Goal: Task Accomplishment & Management: Use online tool/utility

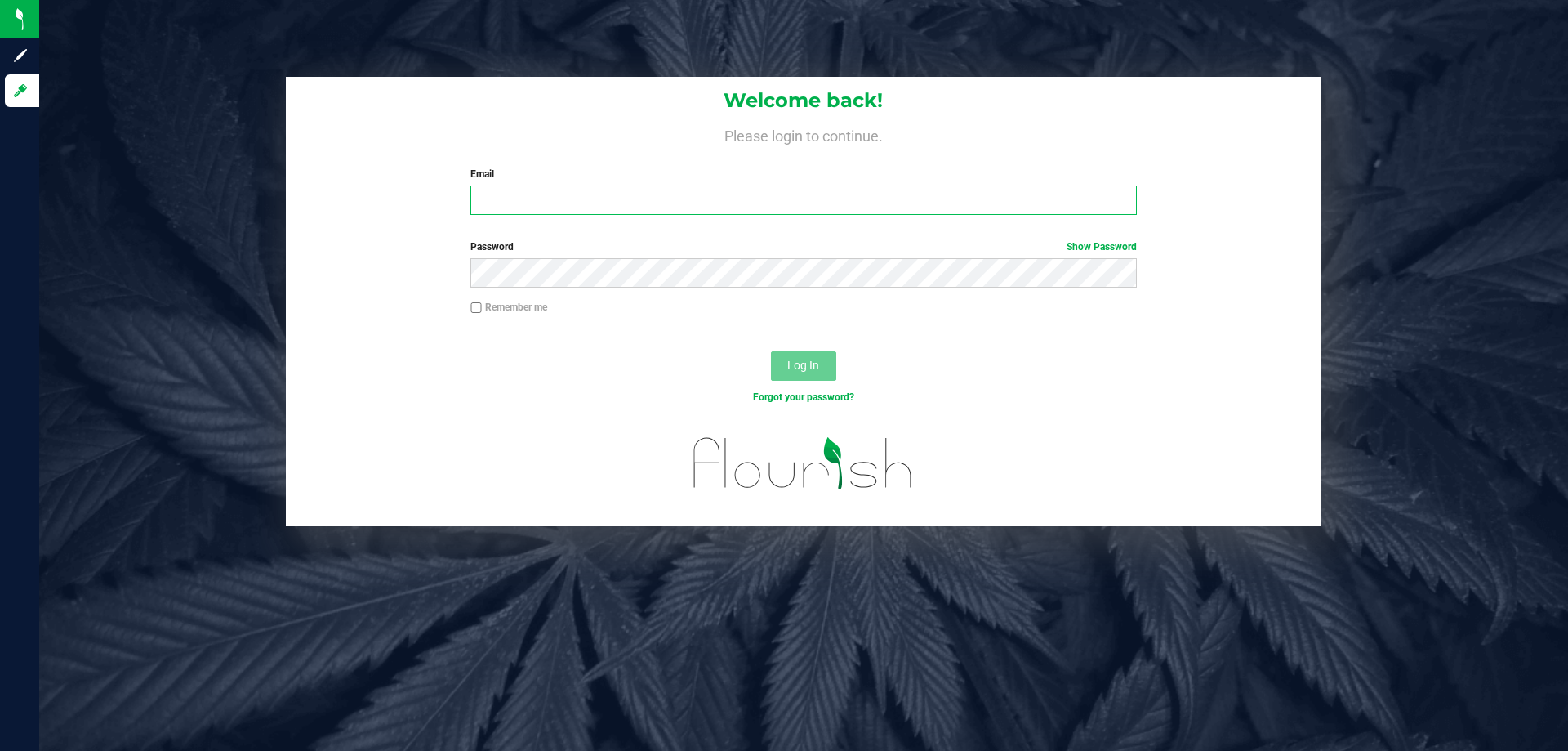
click at [611, 207] on input "Email" at bounding box center [803, 200] width 666 height 29
type input "[EMAIL_ADDRESS][PERSON_NAME][DOMAIN_NAME]"
click at [771, 352] on button "Log In" at bounding box center [804, 366] width 66 height 29
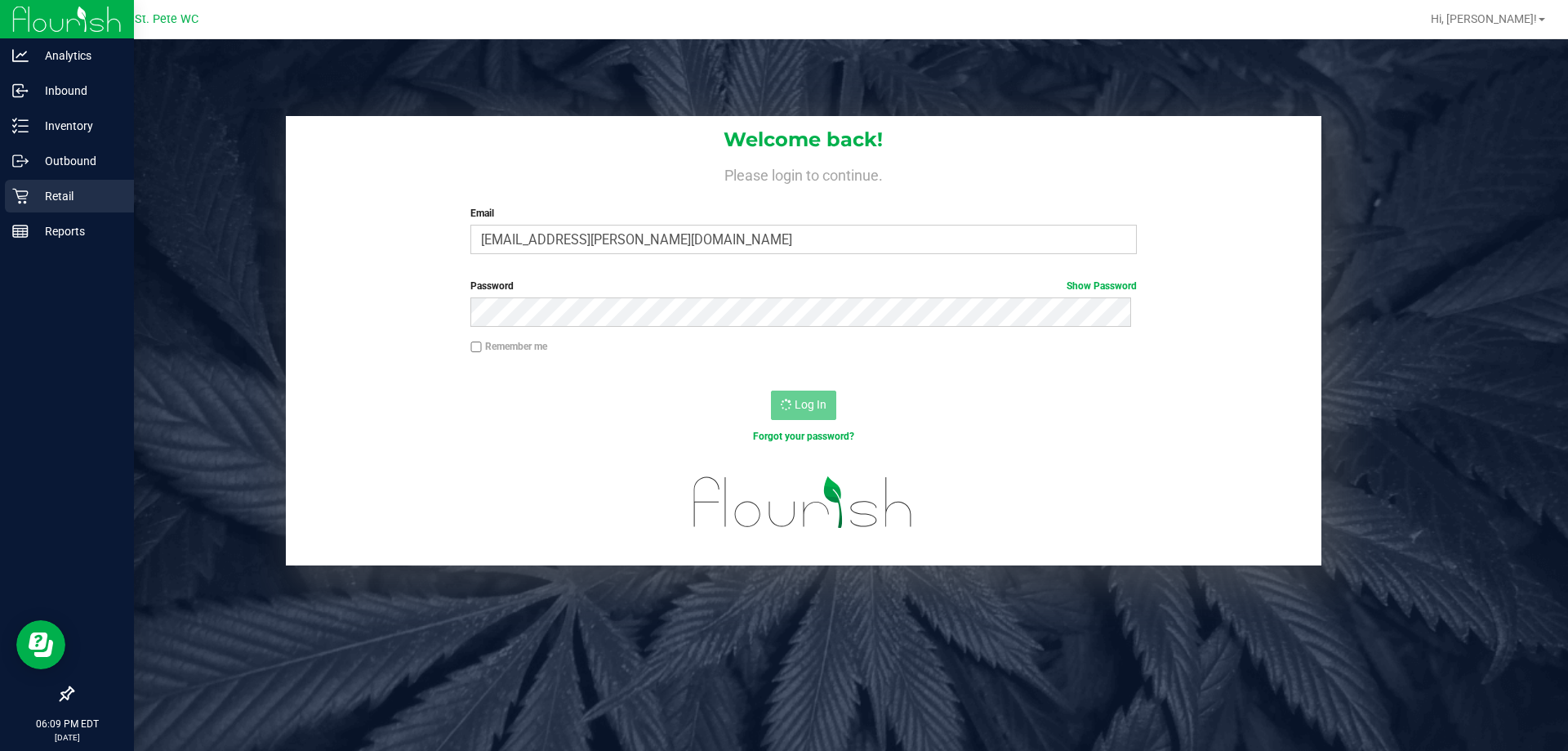
click at [43, 200] on p "Retail" at bounding box center [77, 196] width 98 height 20
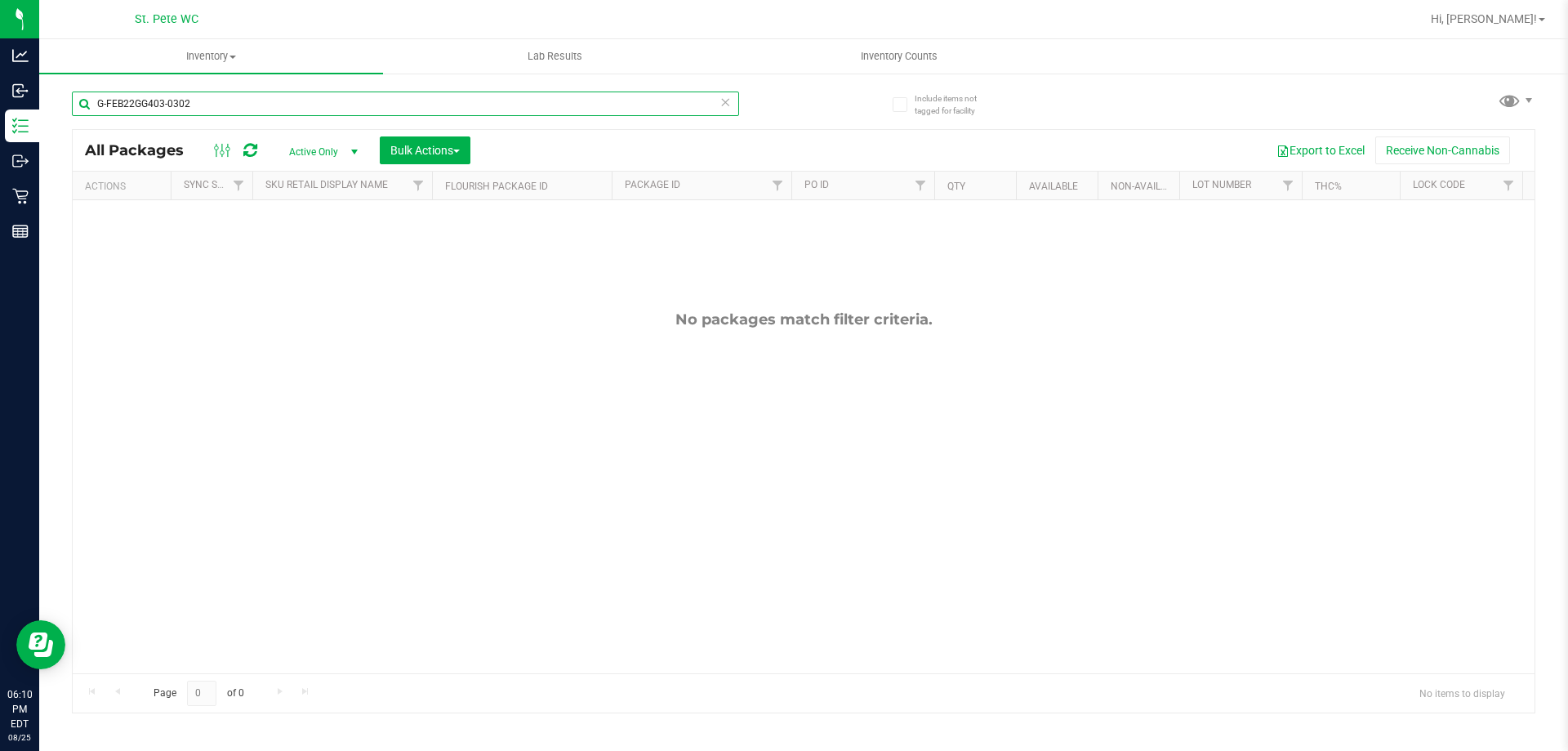
click at [202, 105] on input "G-FEB22GG403-0302" at bounding box center [406, 104] width 667 height 25
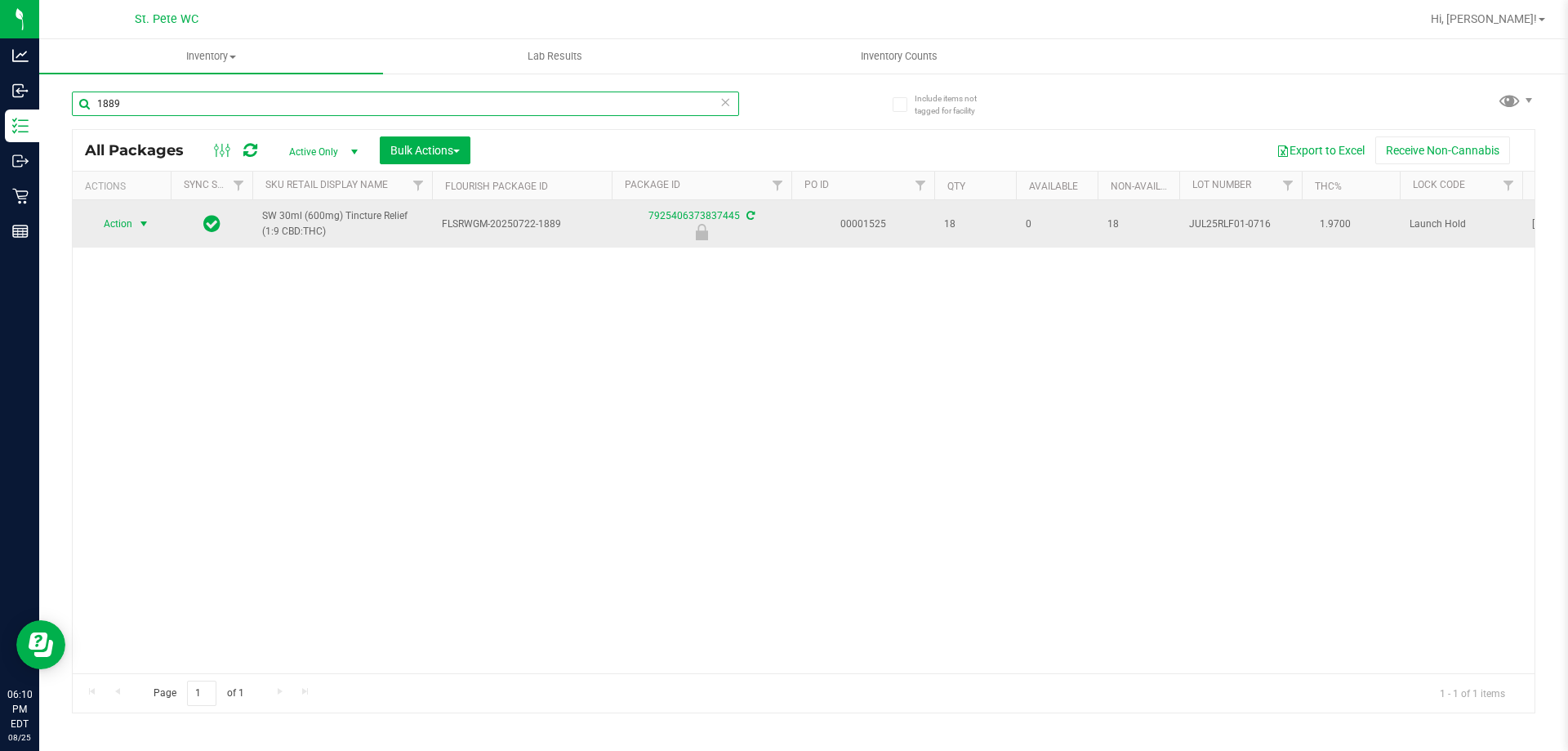
type input "1889"
click at [131, 229] on span "Action" at bounding box center [111, 224] width 44 height 23
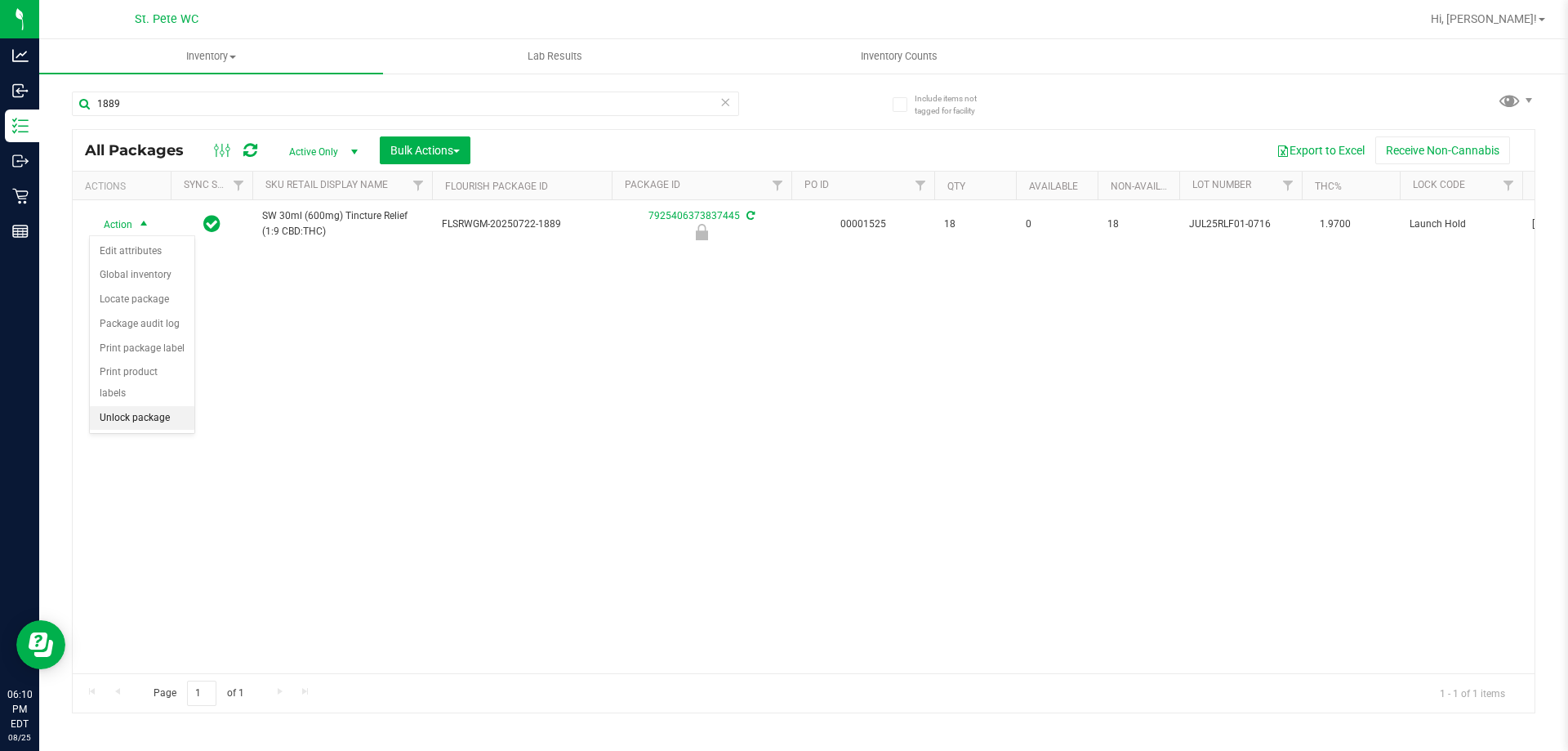
click at [140, 406] on li "Unlock package" at bounding box center [142, 418] width 105 height 25
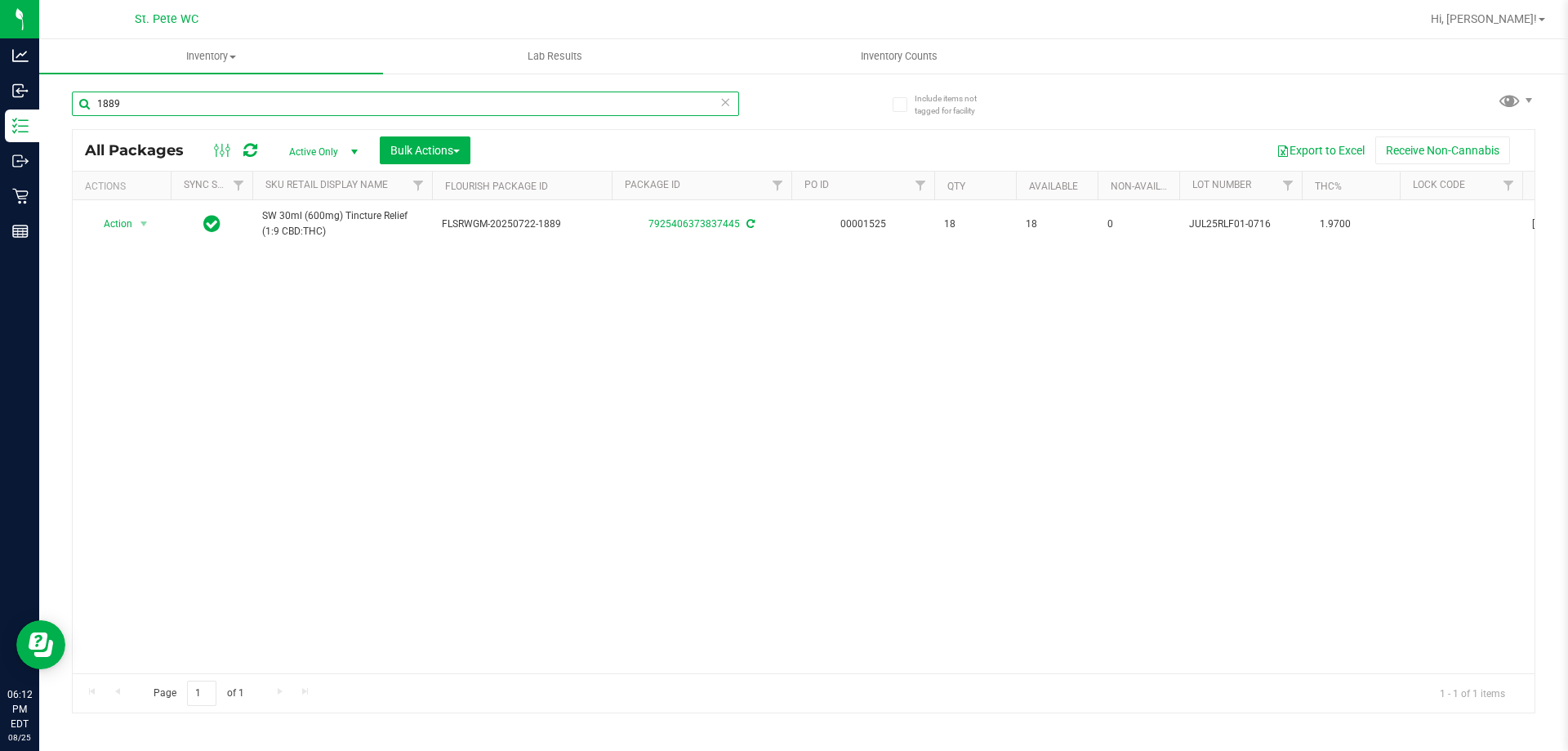
click at [159, 95] on input "1889" at bounding box center [406, 104] width 667 height 25
type input "var"
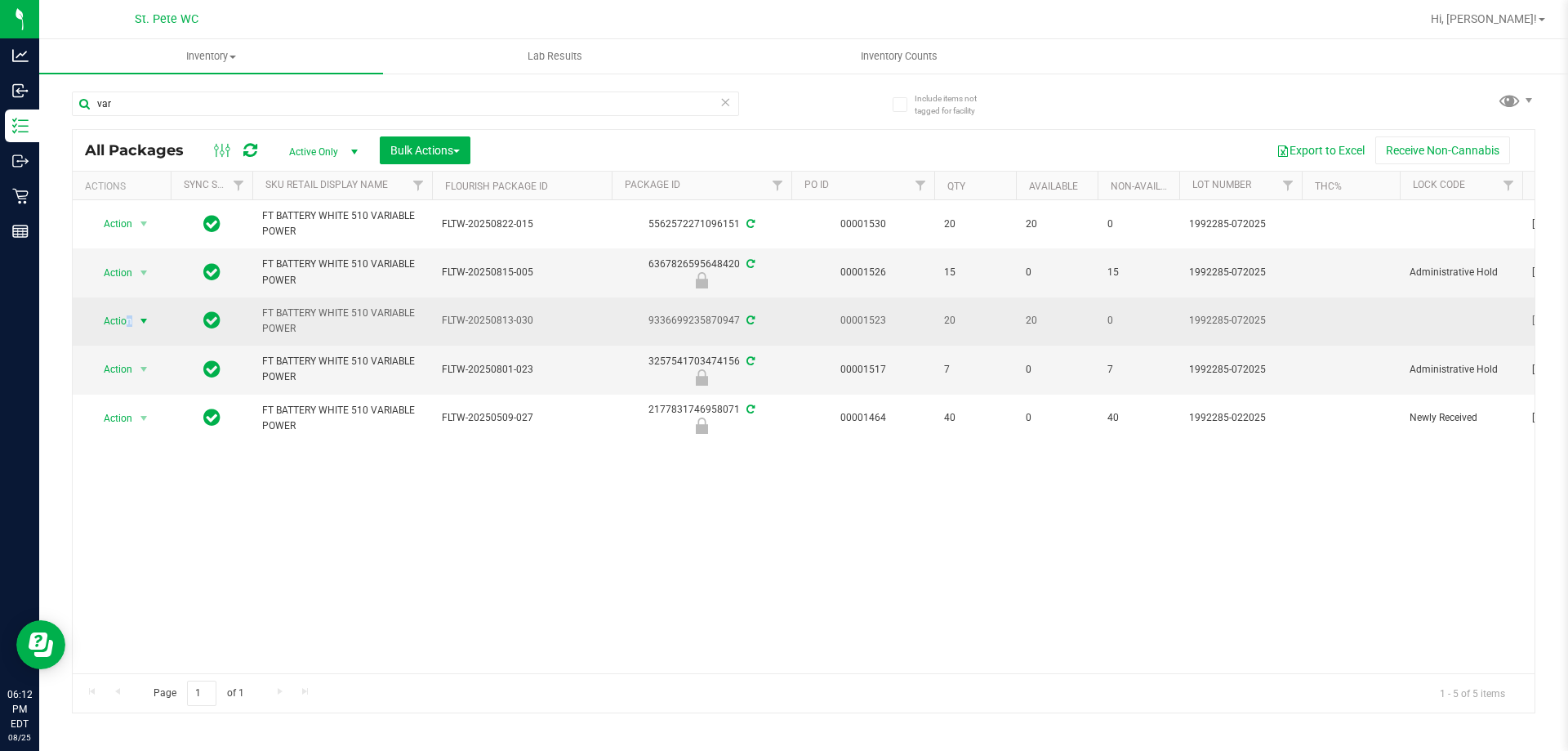
click at [128, 322] on span "Action" at bounding box center [111, 321] width 44 height 23
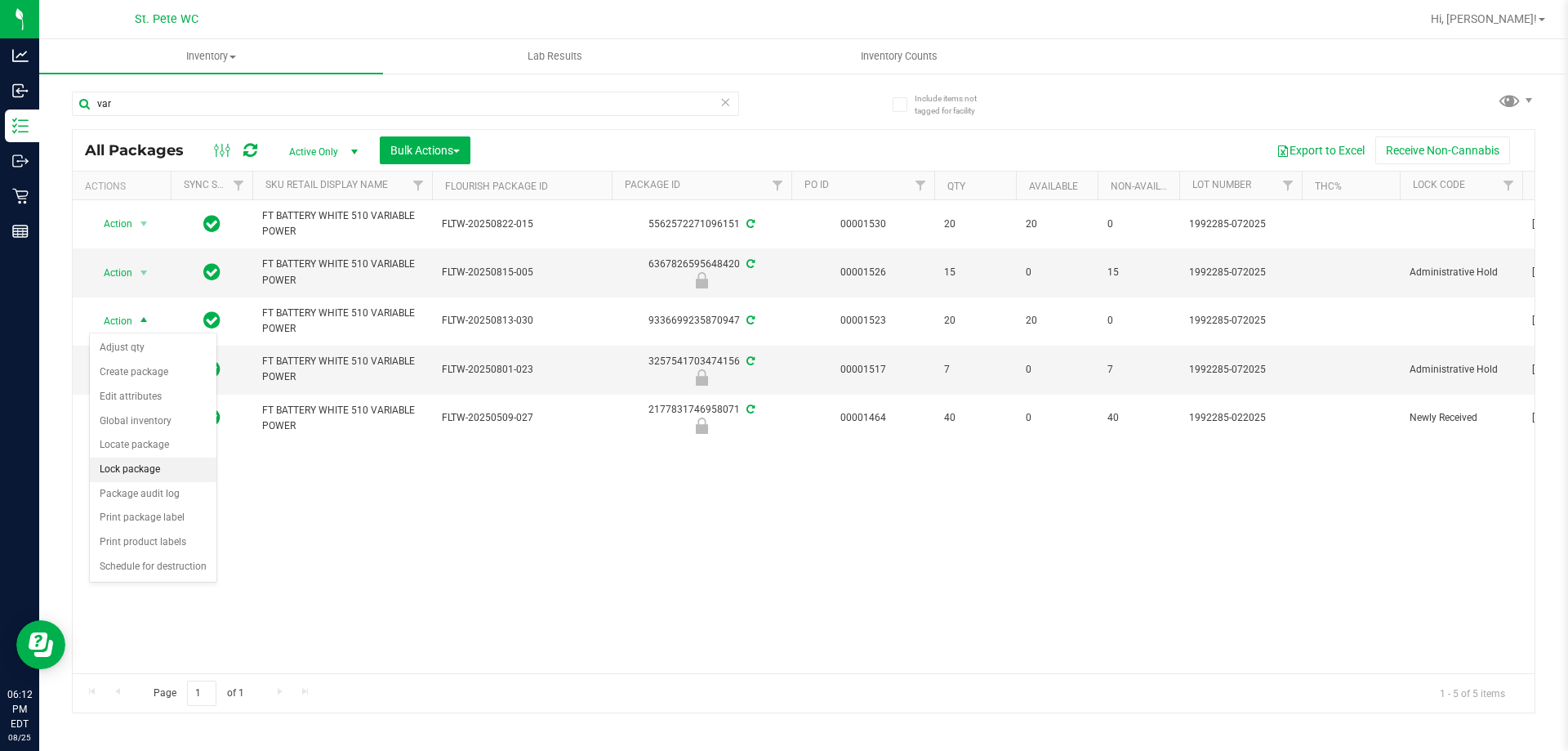
click at [146, 467] on li "Lock package" at bounding box center [153, 470] width 127 height 25
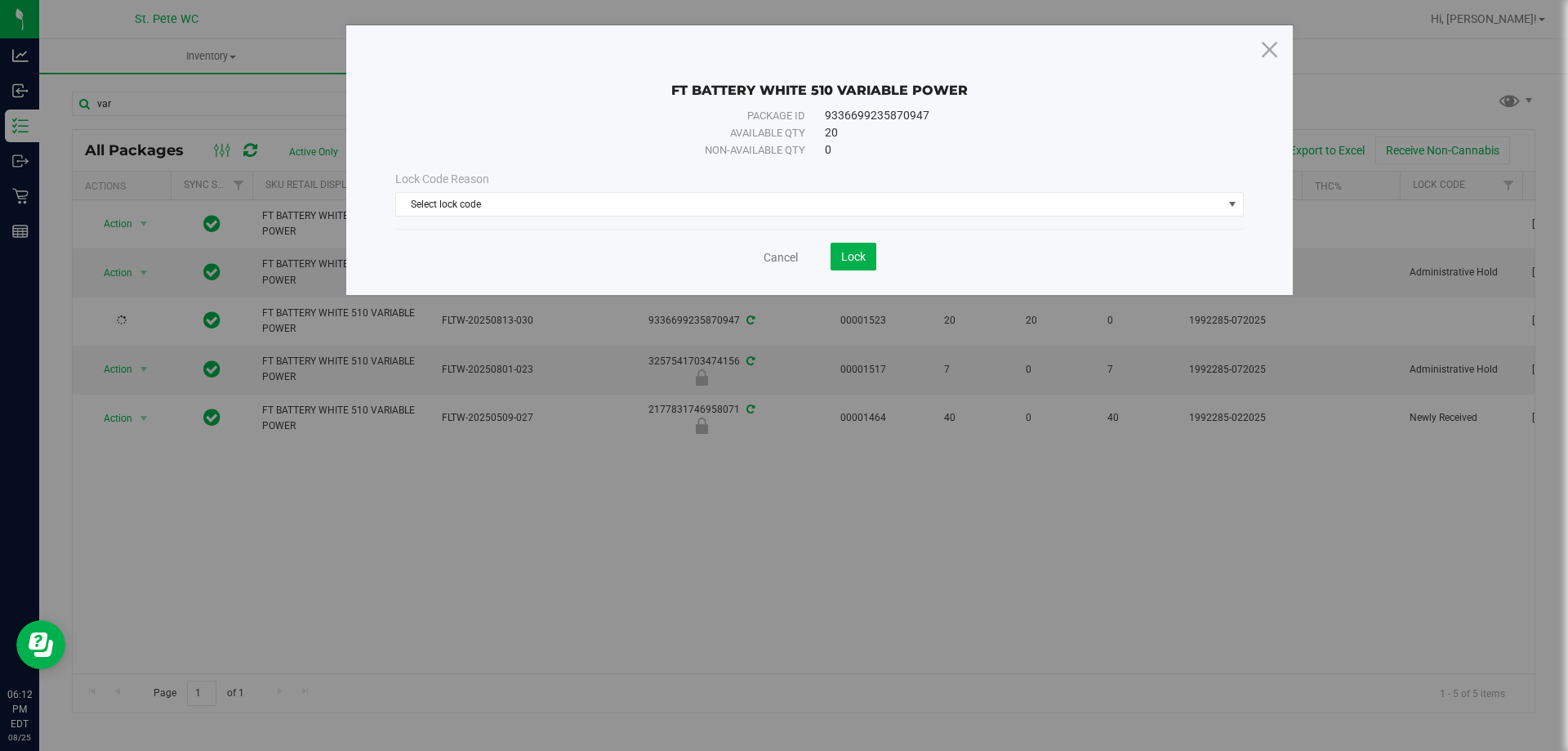
click at [469, 189] on div "Lock Code Reason Select lock code Select lock code Newly Received Administrativ…" at bounding box center [820, 194] width 873 height 46
click at [463, 206] on span "Select lock code" at bounding box center [808, 204] width 826 height 23
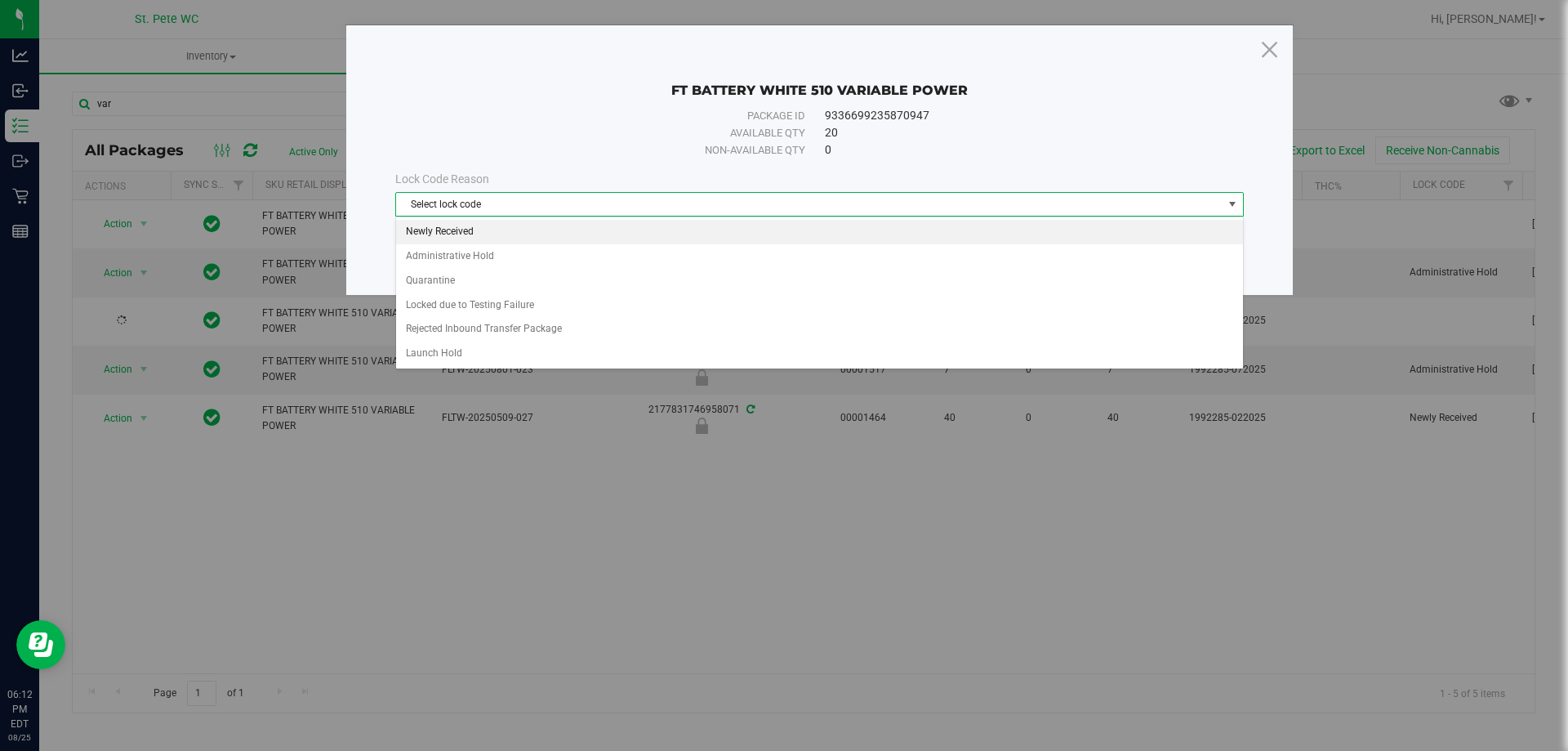
click at [468, 223] on li "Newly Received" at bounding box center [819, 233] width 847 height 25
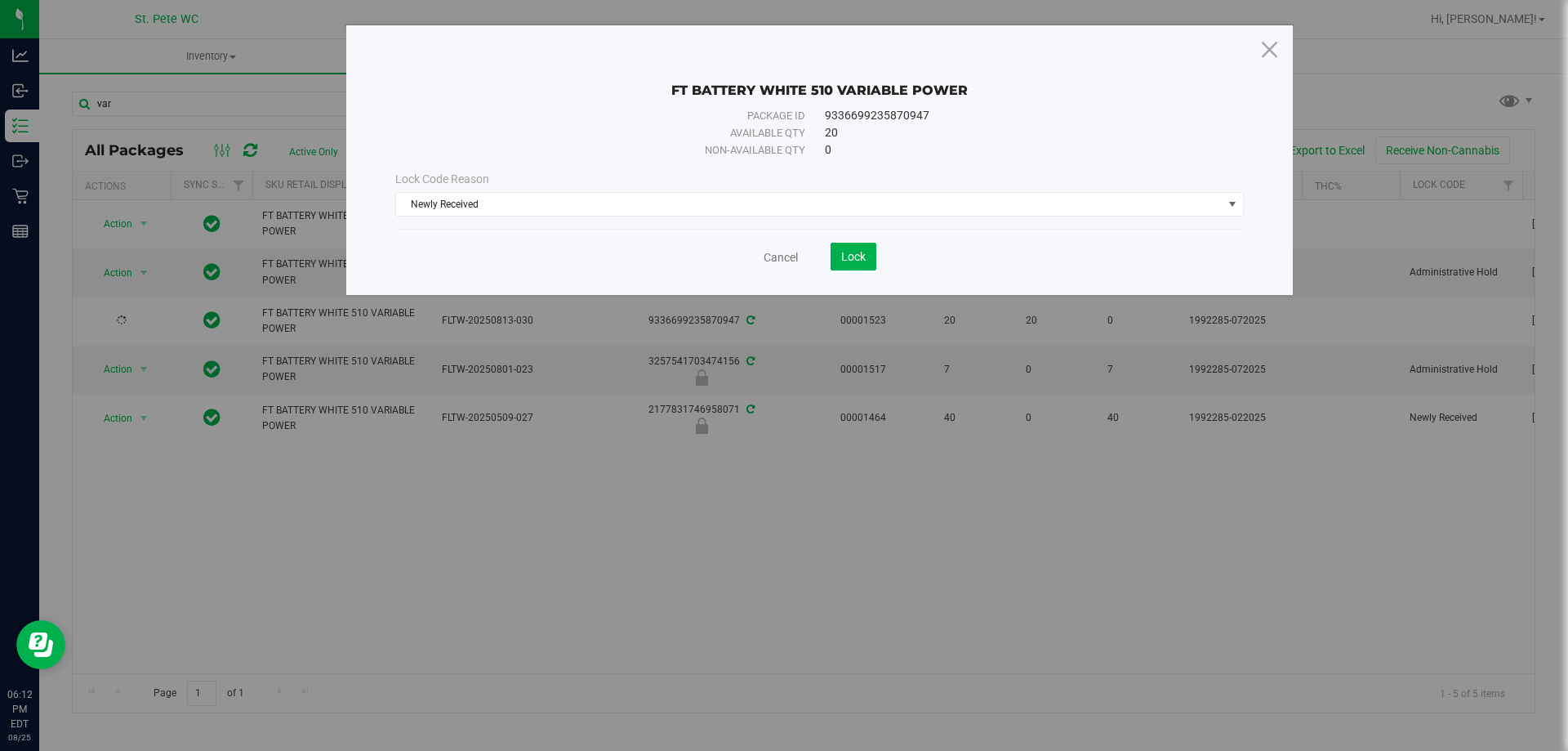
click at [878, 255] on div "Cancel Lock" at bounding box center [819, 256] width 848 height 28
click at [857, 255] on span "Lock" at bounding box center [854, 257] width 25 height 13
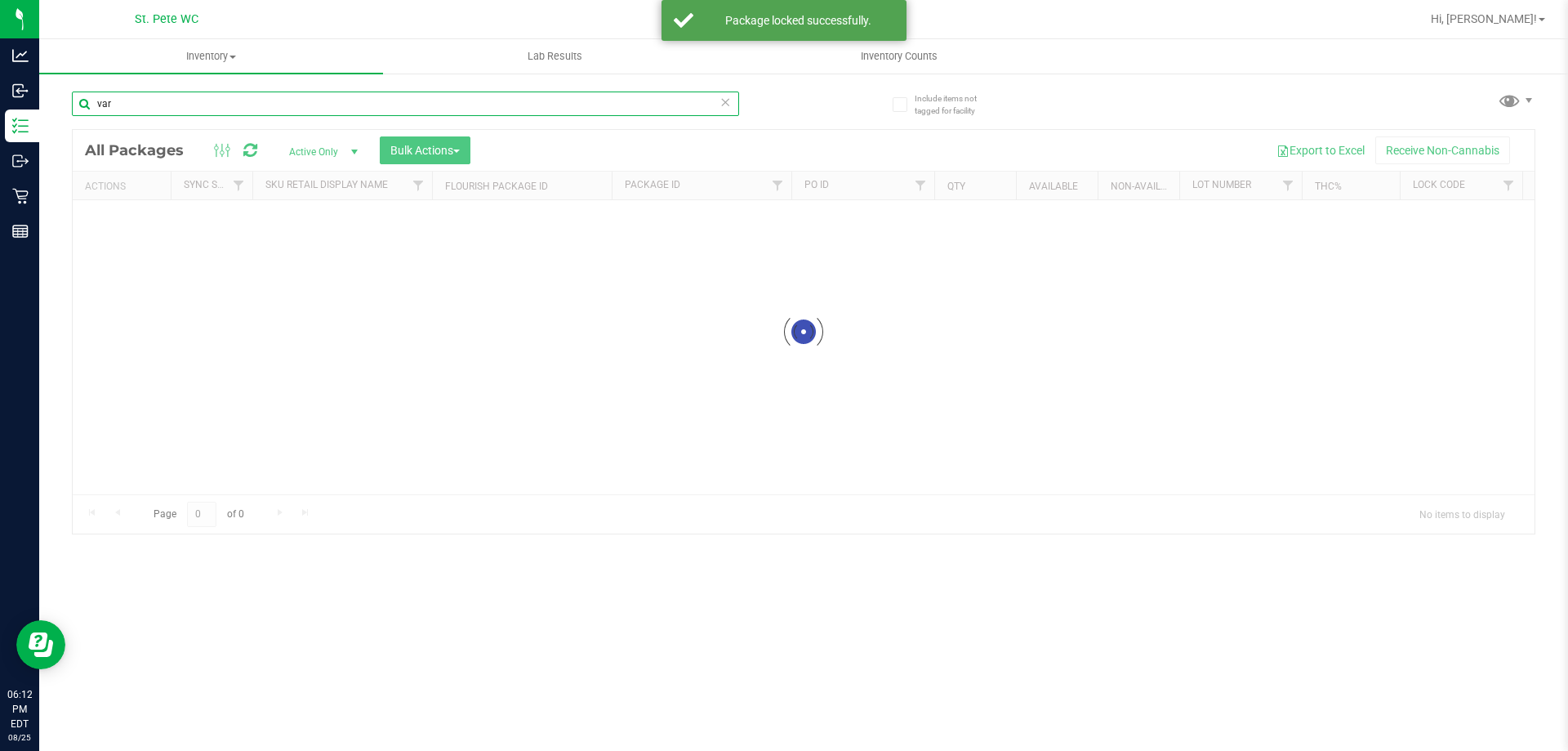
click at [142, 107] on div "Inventory All packages All inventory Waste log Create inventory Lab Results Inv…" at bounding box center [803, 394] width 1528 height 711
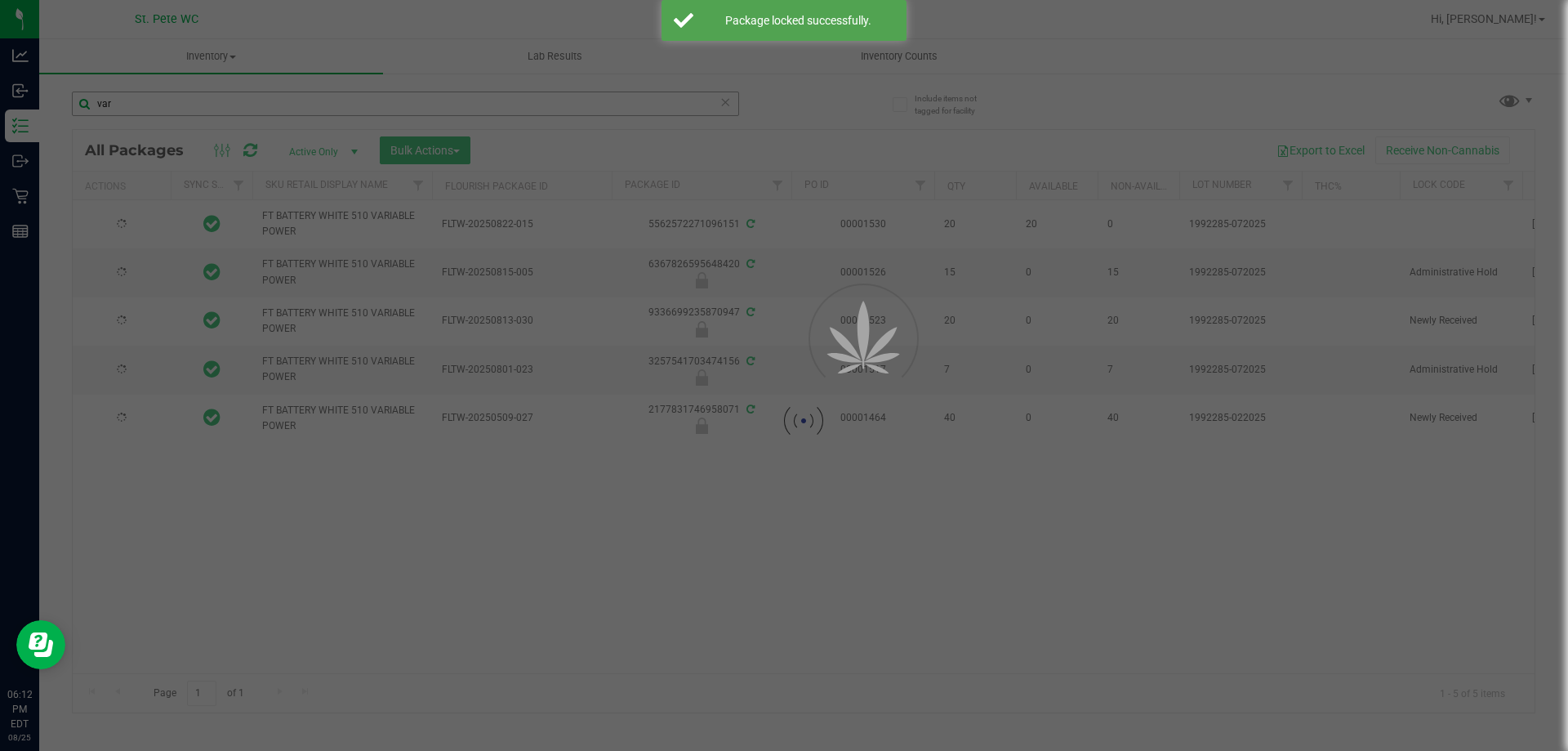
click at [142, 107] on div at bounding box center [784, 376] width 1568 height 751
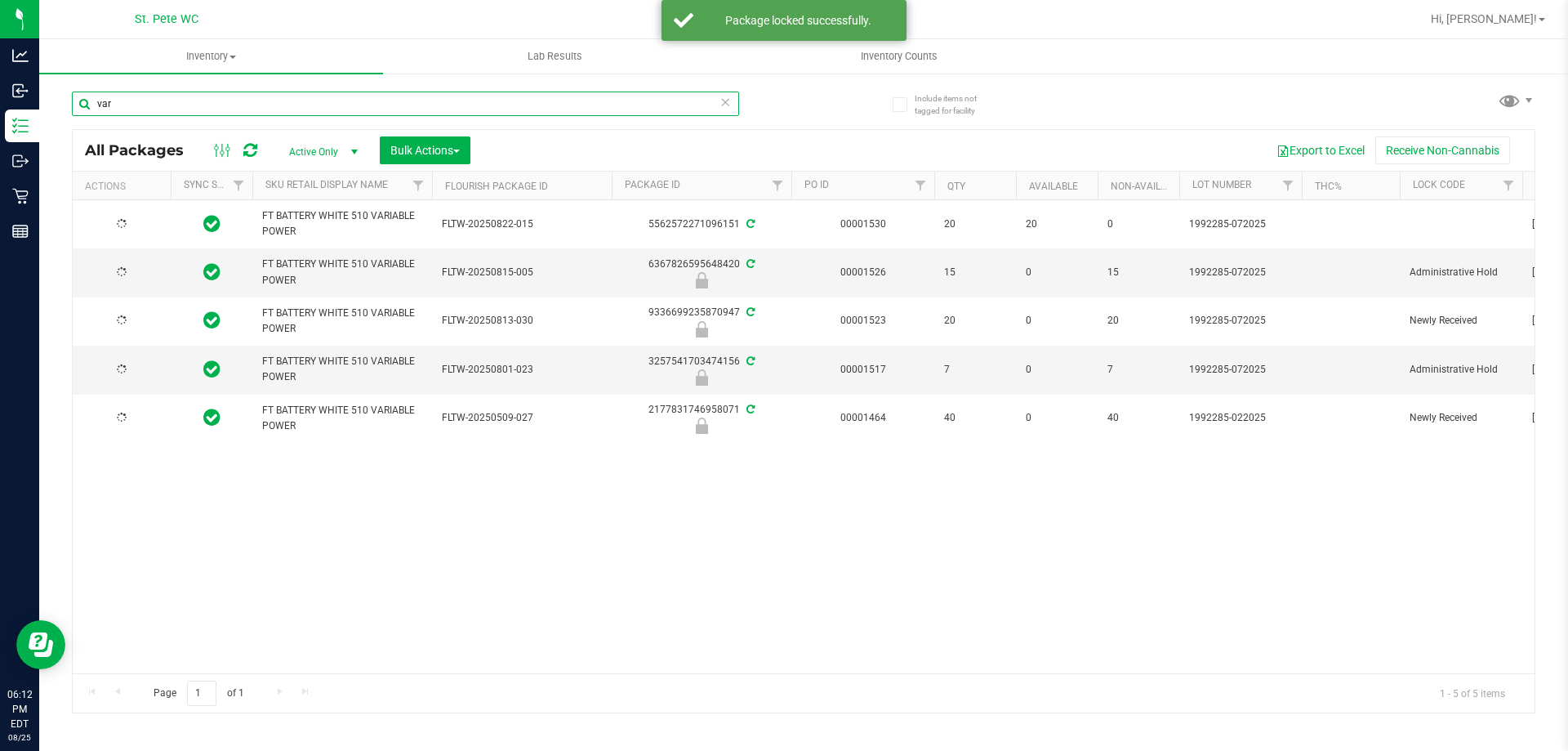
click at [142, 107] on input "var" at bounding box center [406, 104] width 667 height 25
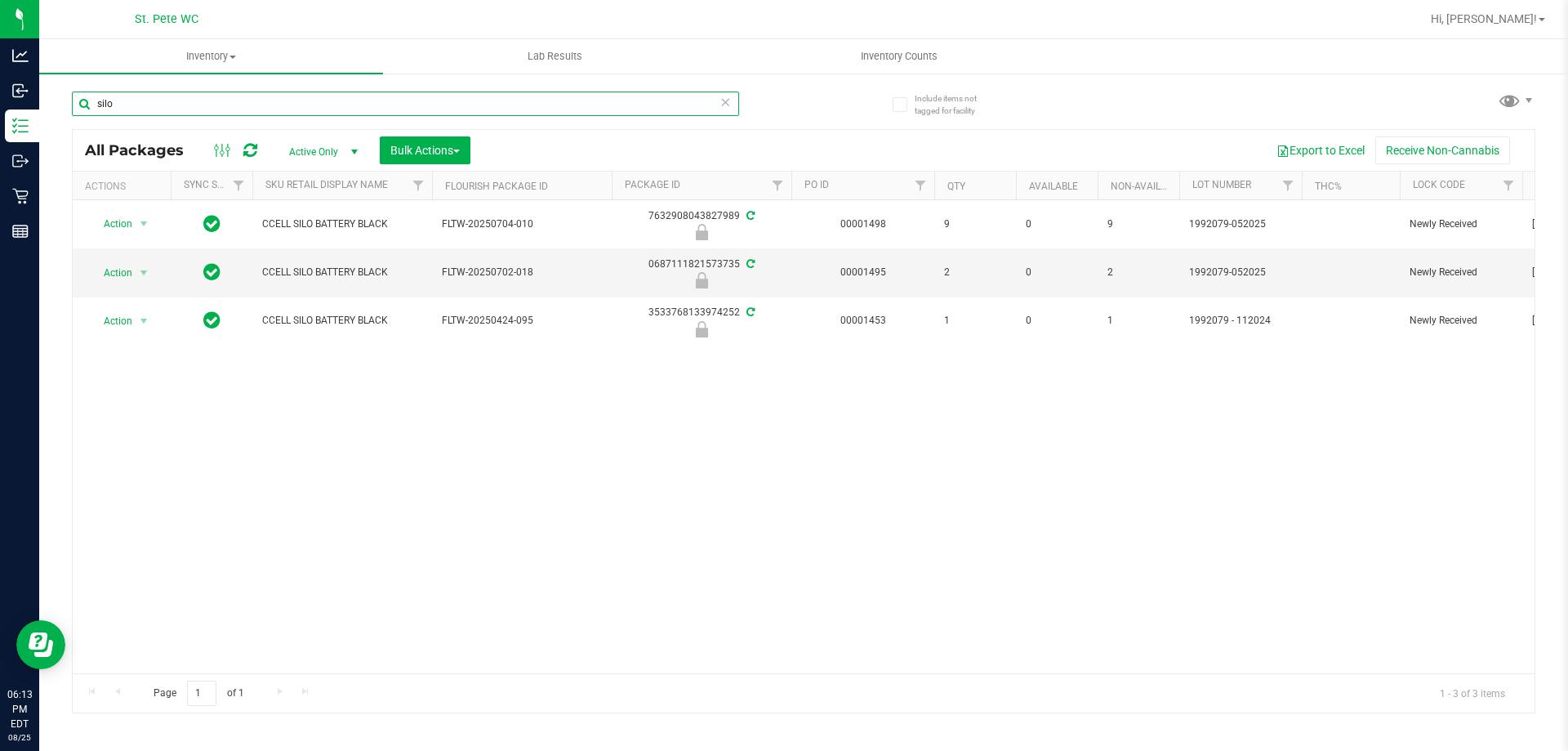
click at [188, 107] on input "silo" at bounding box center [406, 104] width 667 height 25
type input "grav"
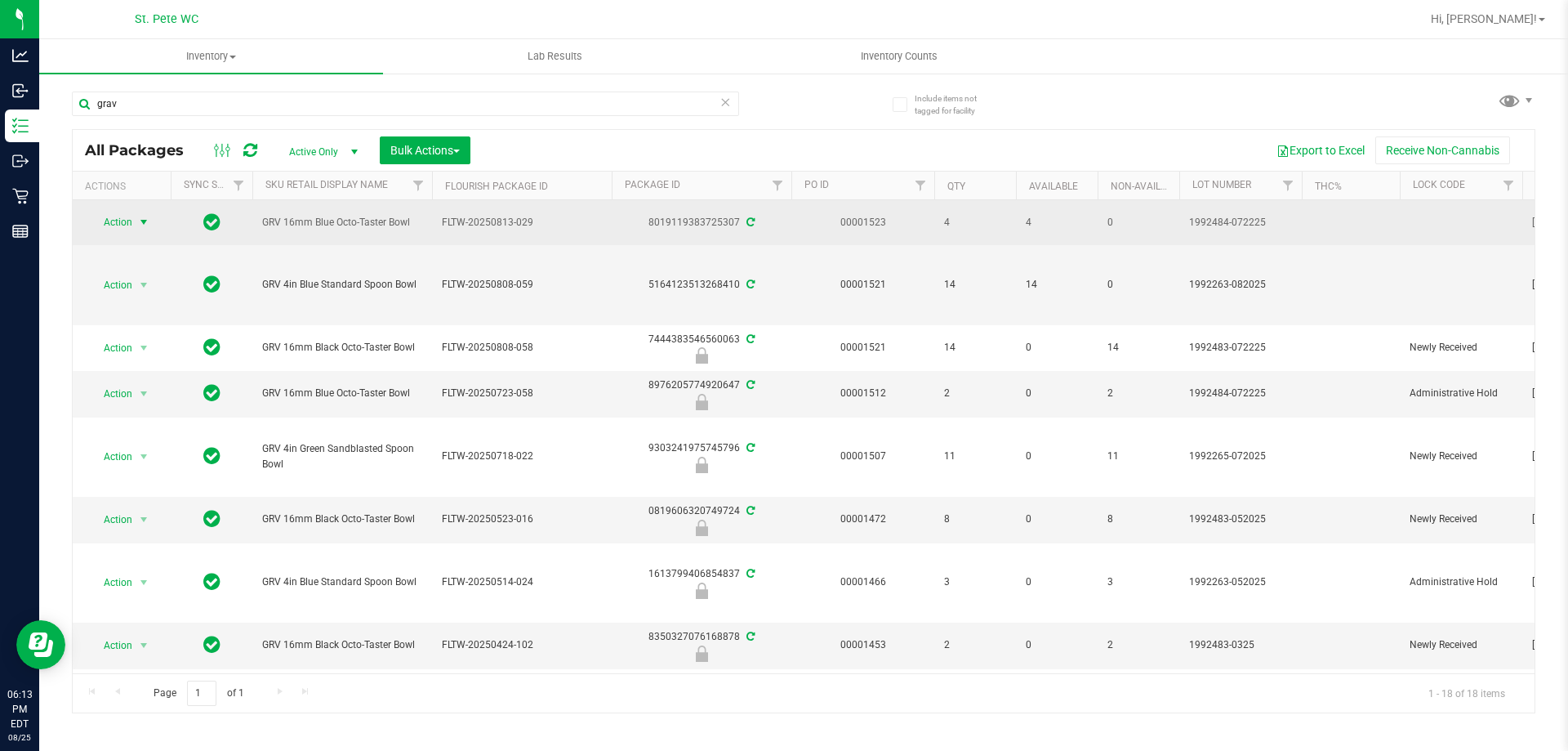
click at [123, 217] on span "Action" at bounding box center [111, 222] width 44 height 23
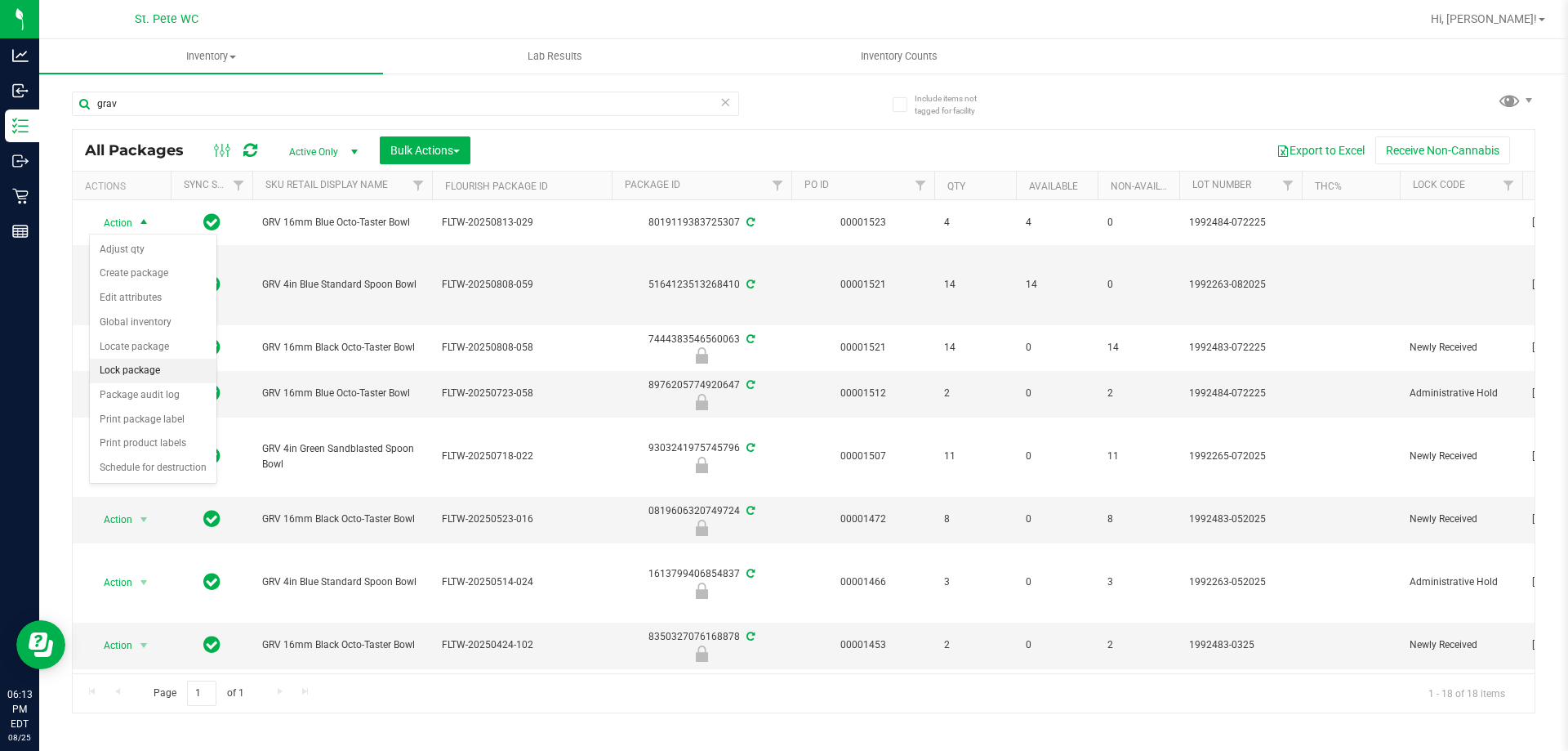
click at [169, 373] on li "Lock package" at bounding box center [153, 371] width 127 height 25
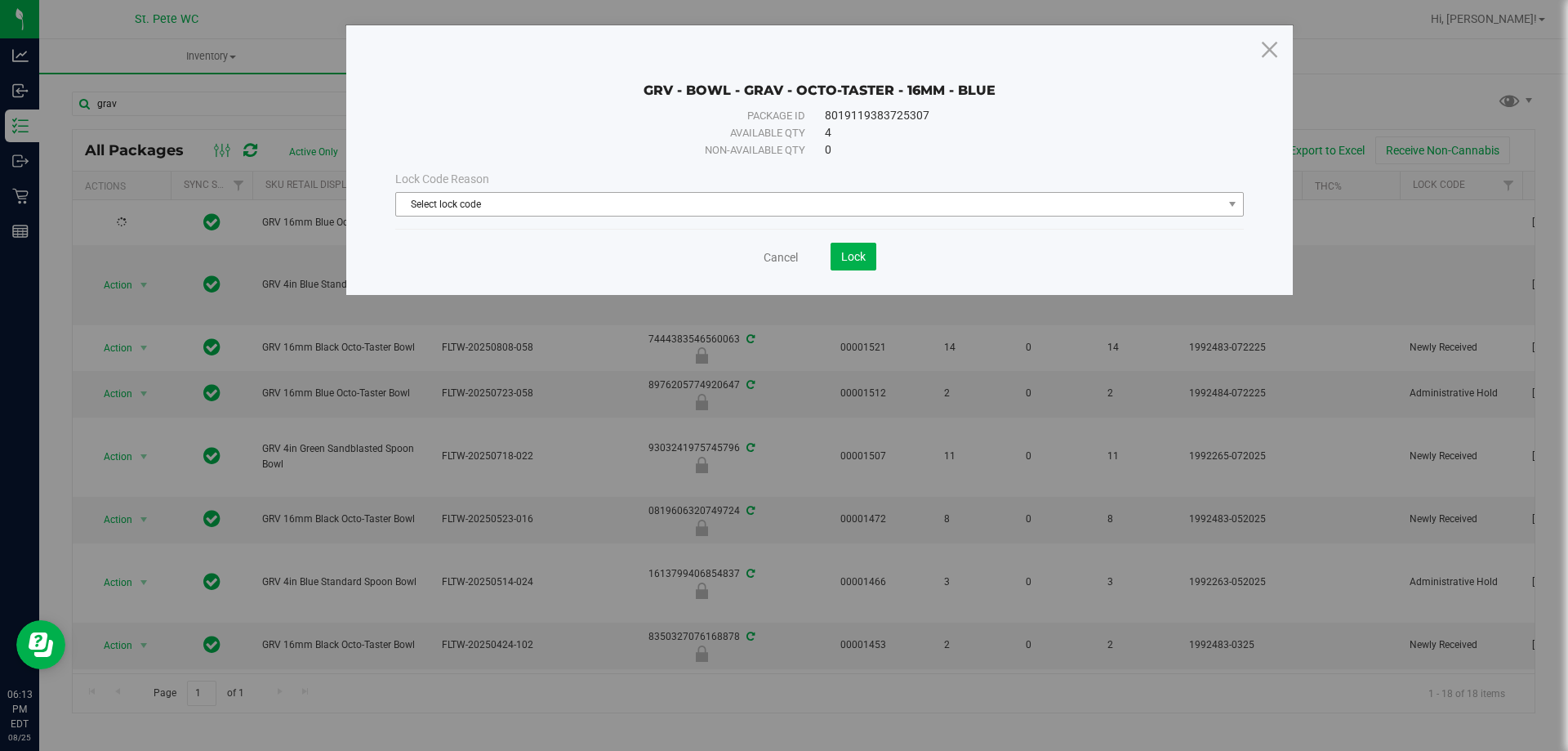
click at [532, 205] on span "Select lock code" at bounding box center [808, 204] width 826 height 23
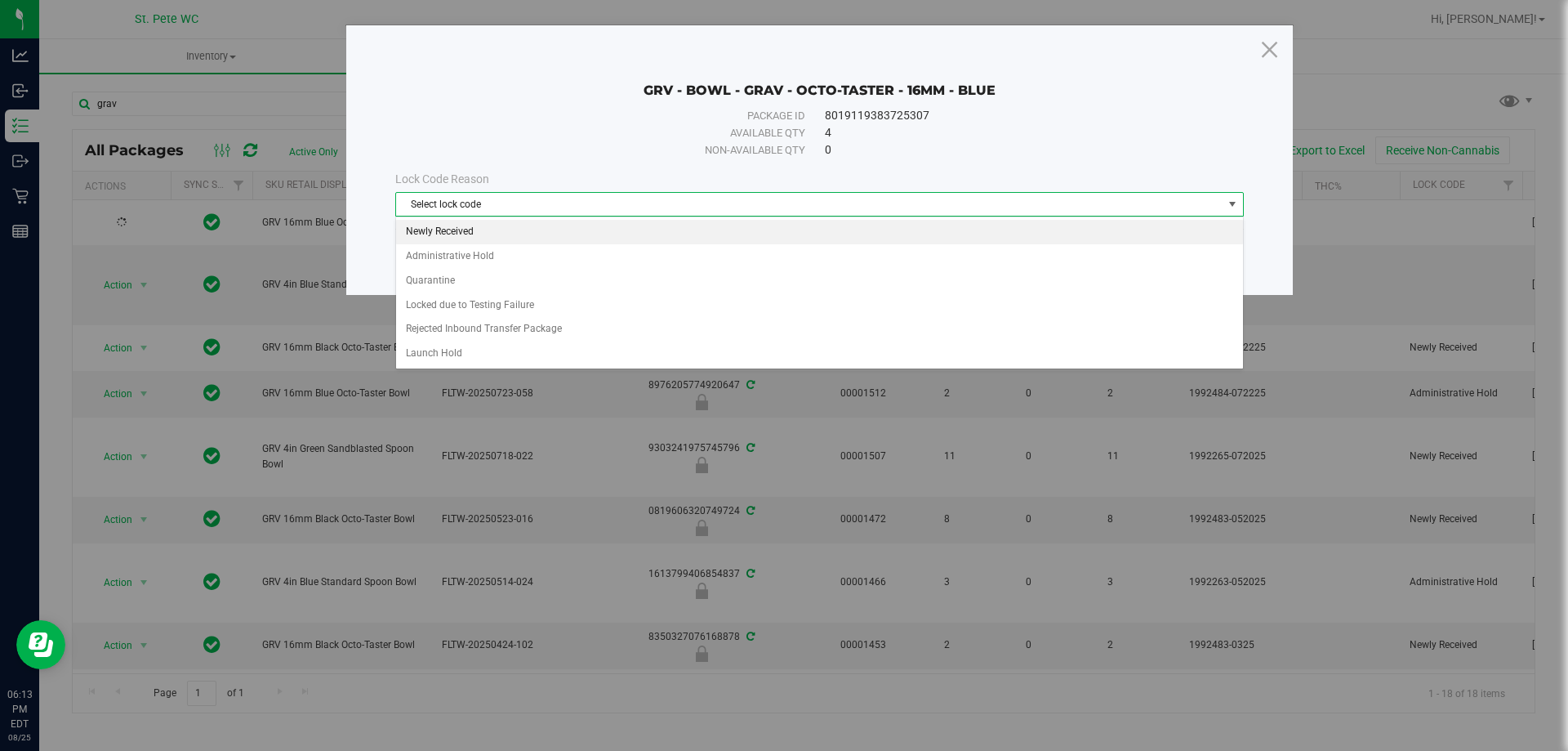
click at [514, 235] on li "Newly Received" at bounding box center [819, 233] width 847 height 25
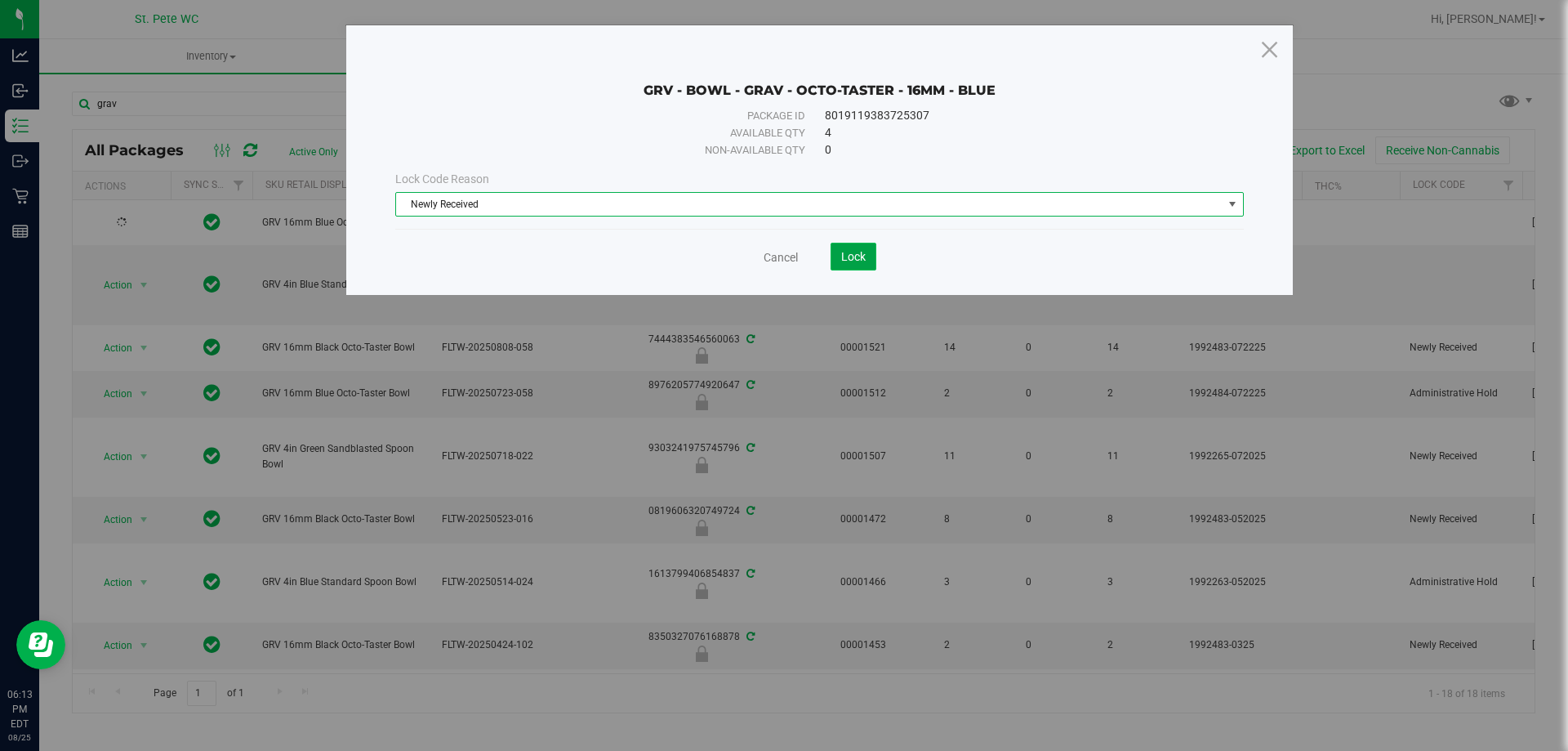
click at [832, 268] on button "Lock" at bounding box center [854, 256] width 46 height 28
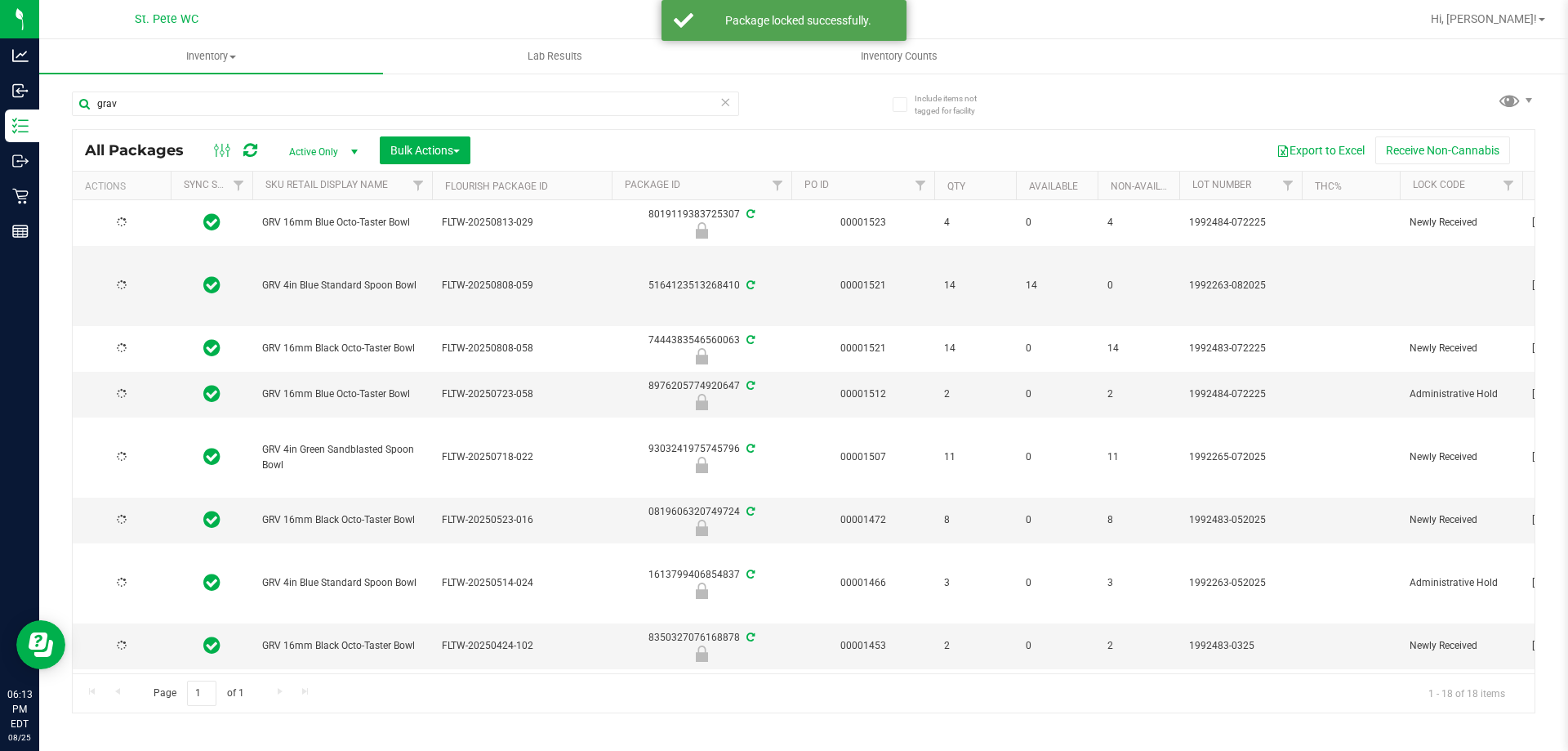
click at [130, 281] on div at bounding box center [122, 285] width 78 height 15
click at [125, 283] on span "Action" at bounding box center [111, 286] width 44 height 23
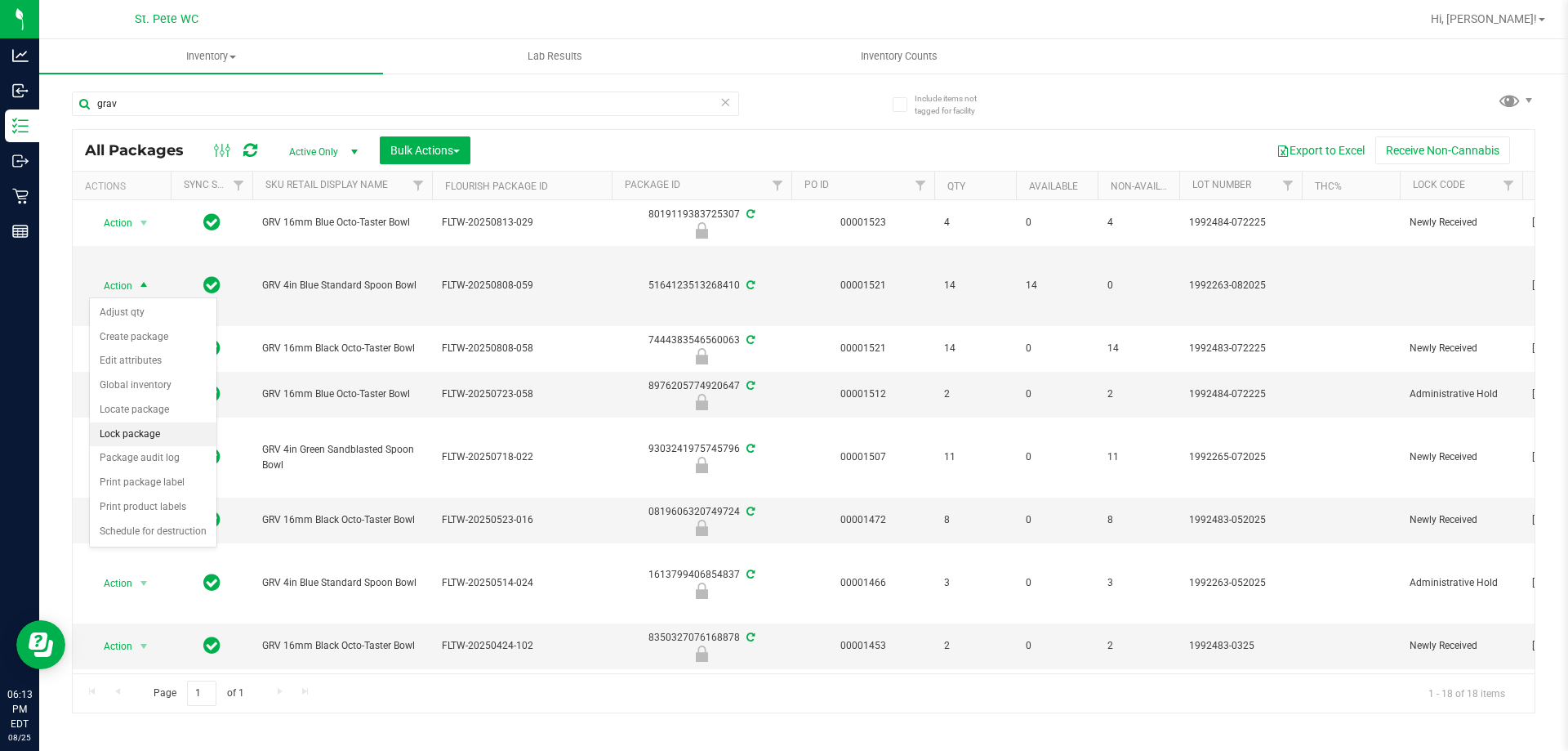
click at [156, 430] on li "Lock package" at bounding box center [153, 435] width 127 height 25
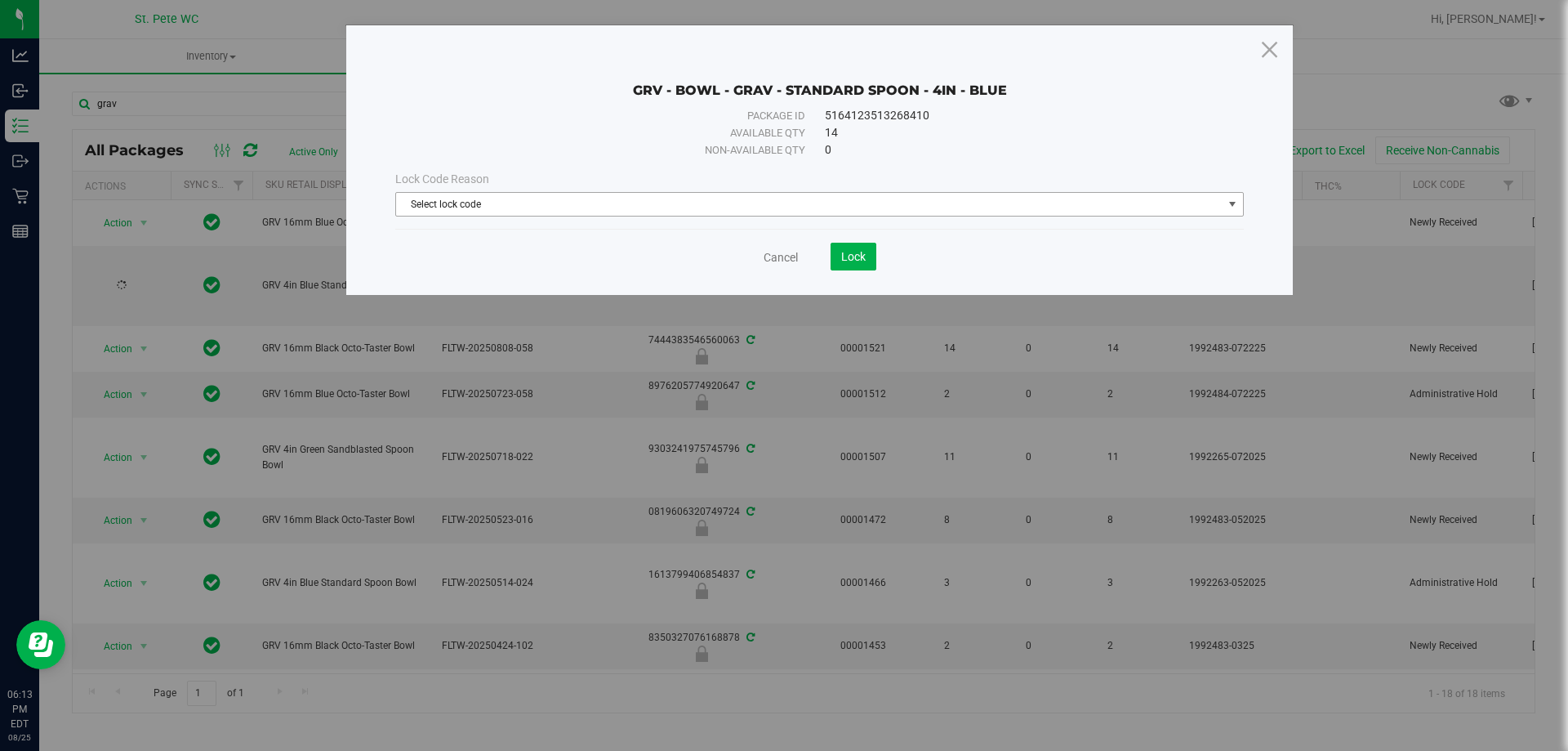
click at [676, 204] on span "Select lock code" at bounding box center [808, 204] width 826 height 23
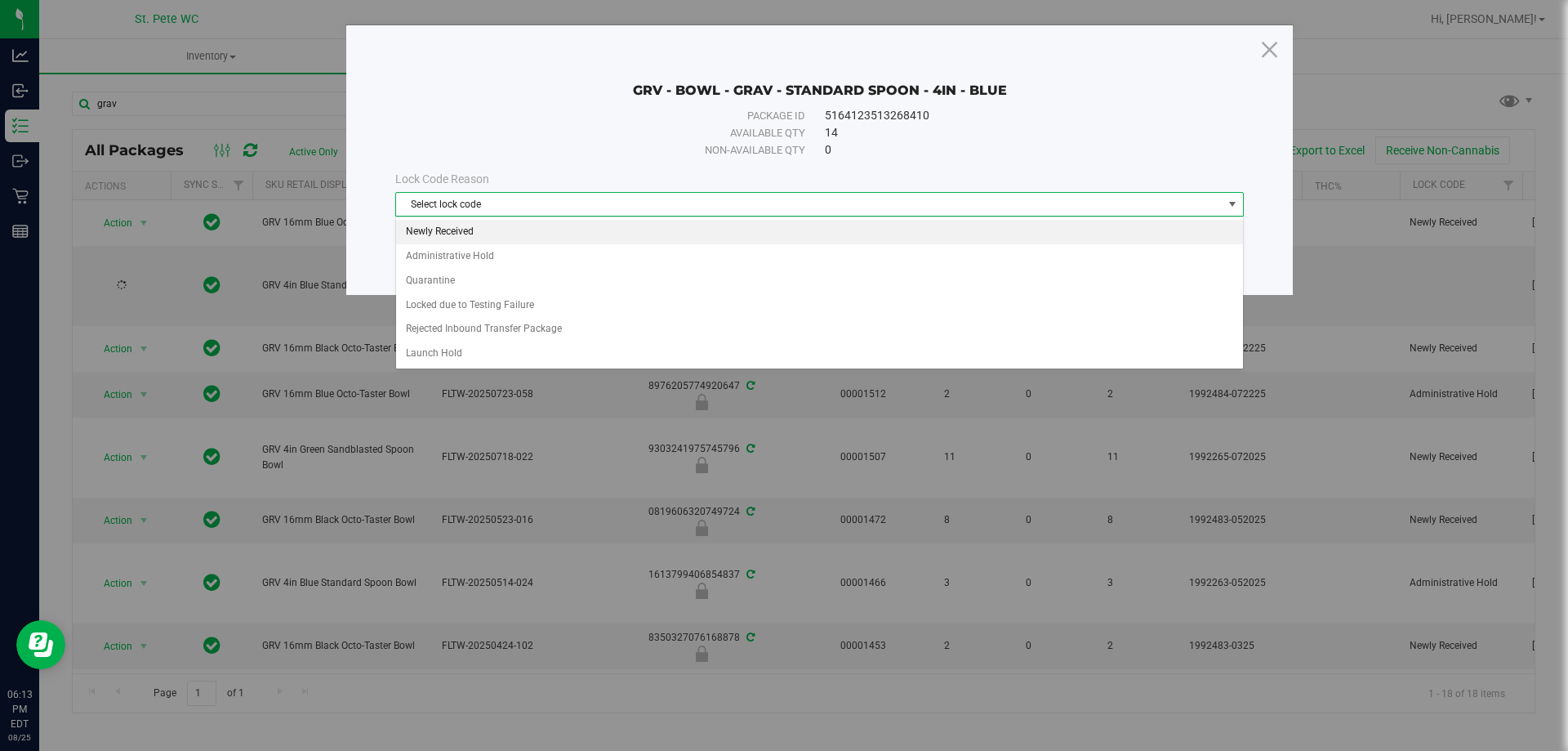
click at [662, 235] on li "Newly Received" at bounding box center [819, 233] width 847 height 25
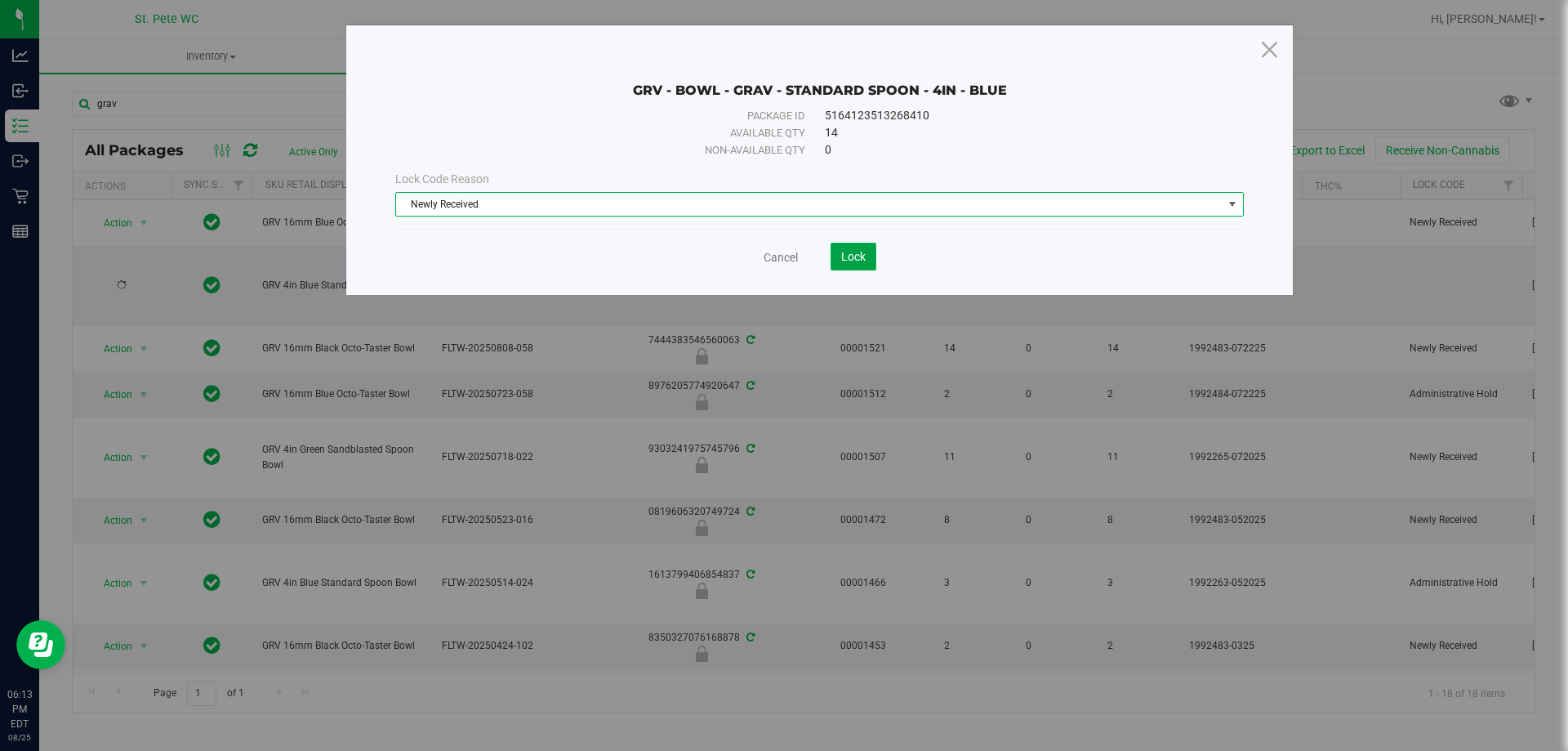
click at [863, 263] on button "Lock" at bounding box center [854, 256] width 46 height 28
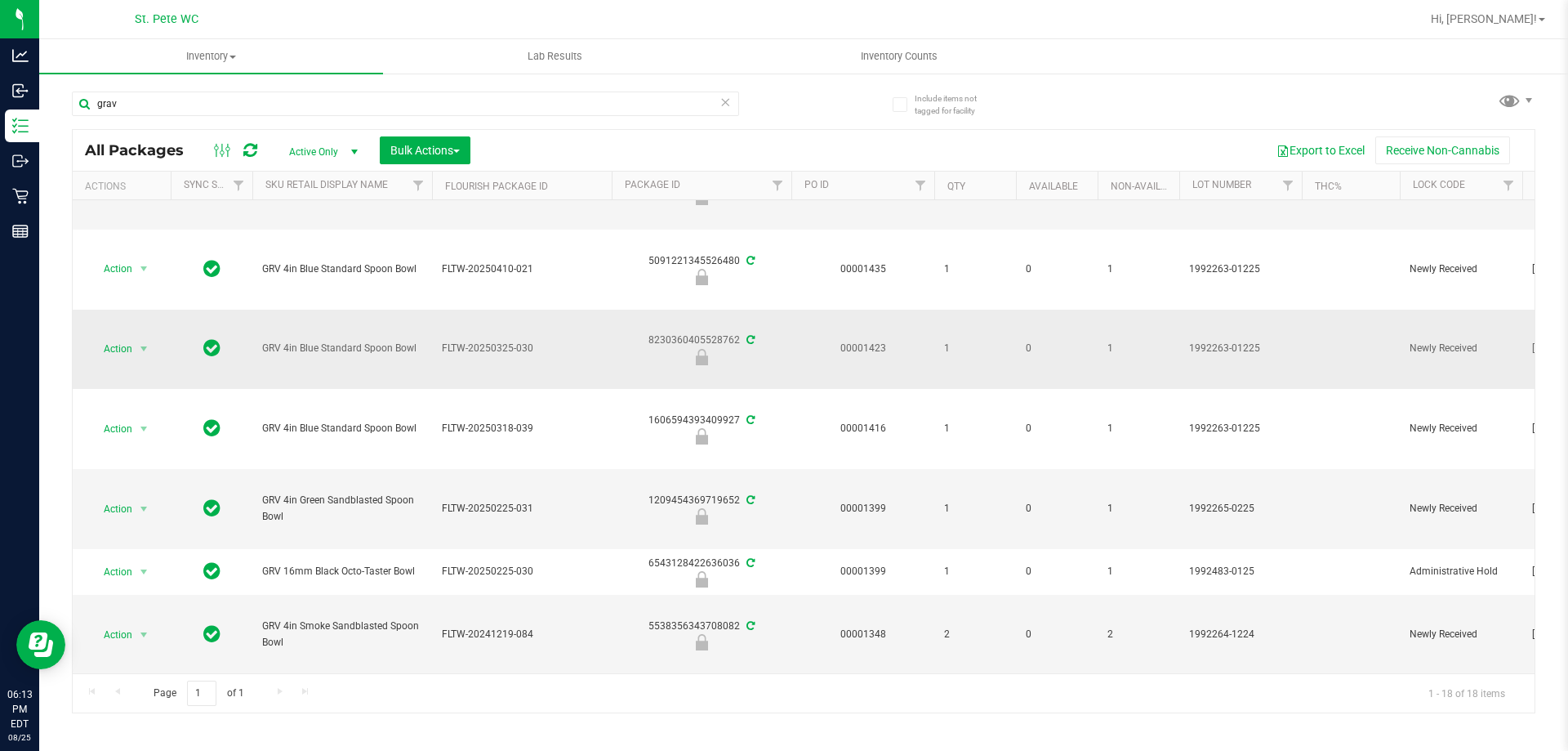
scroll to position [772, 0]
click at [343, 110] on input "grav" at bounding box center [406, 104] width 667 height 25
type input "rice"
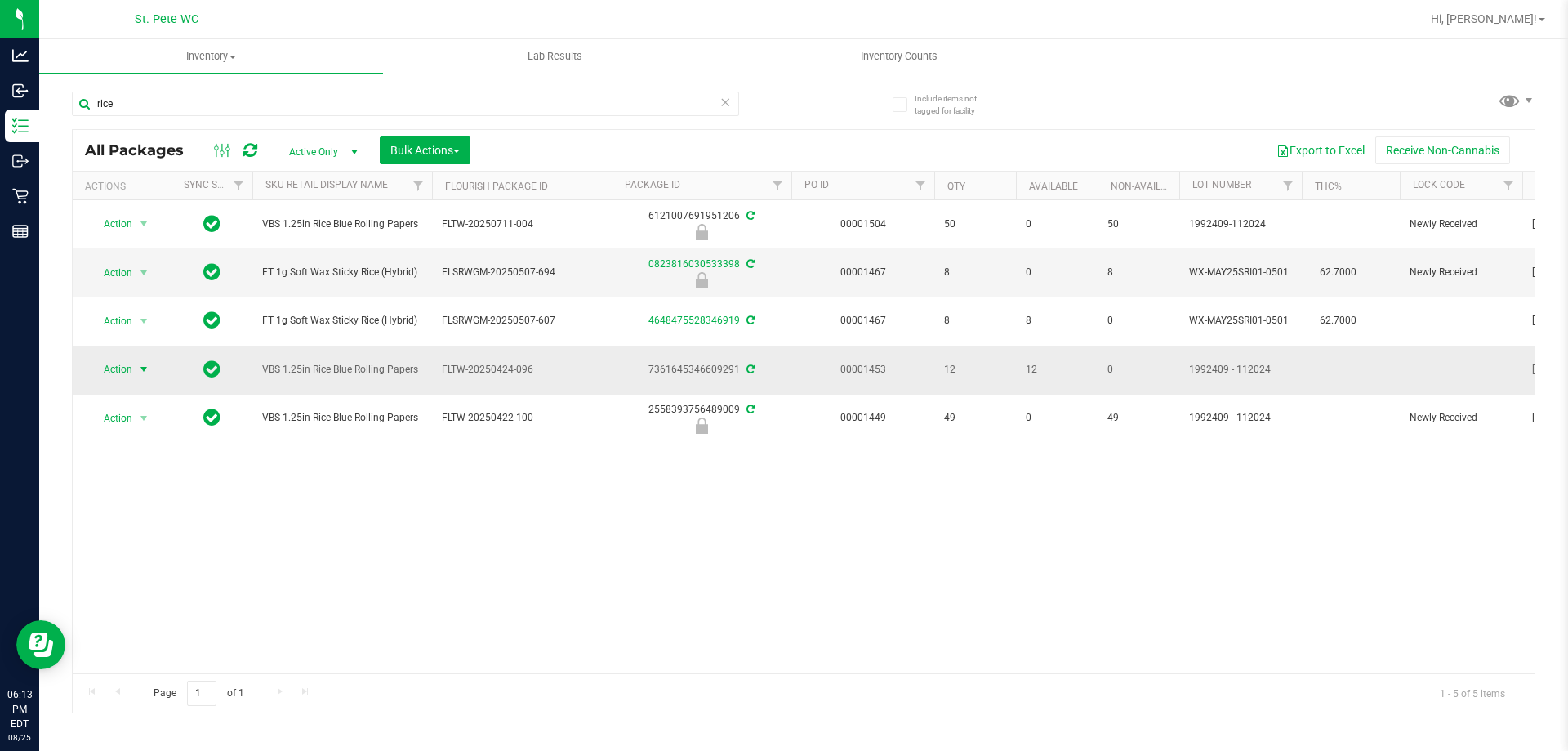
click at [127, 368] on span "Action" at bounding box center [111, 369] width 44 height 23
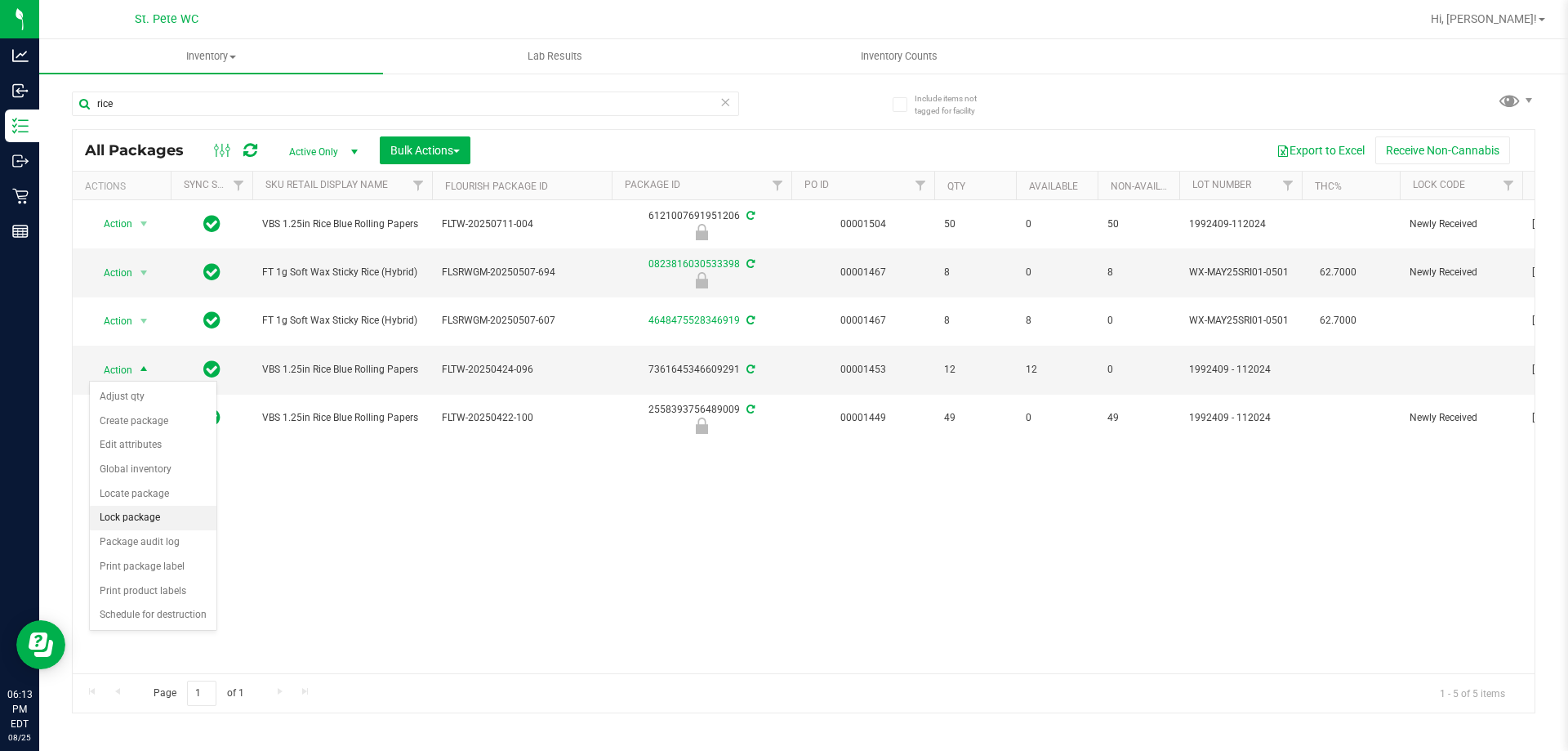
click at [144, 510] on li "Lock package" at bounding box center [153, 518] width 127 height 25
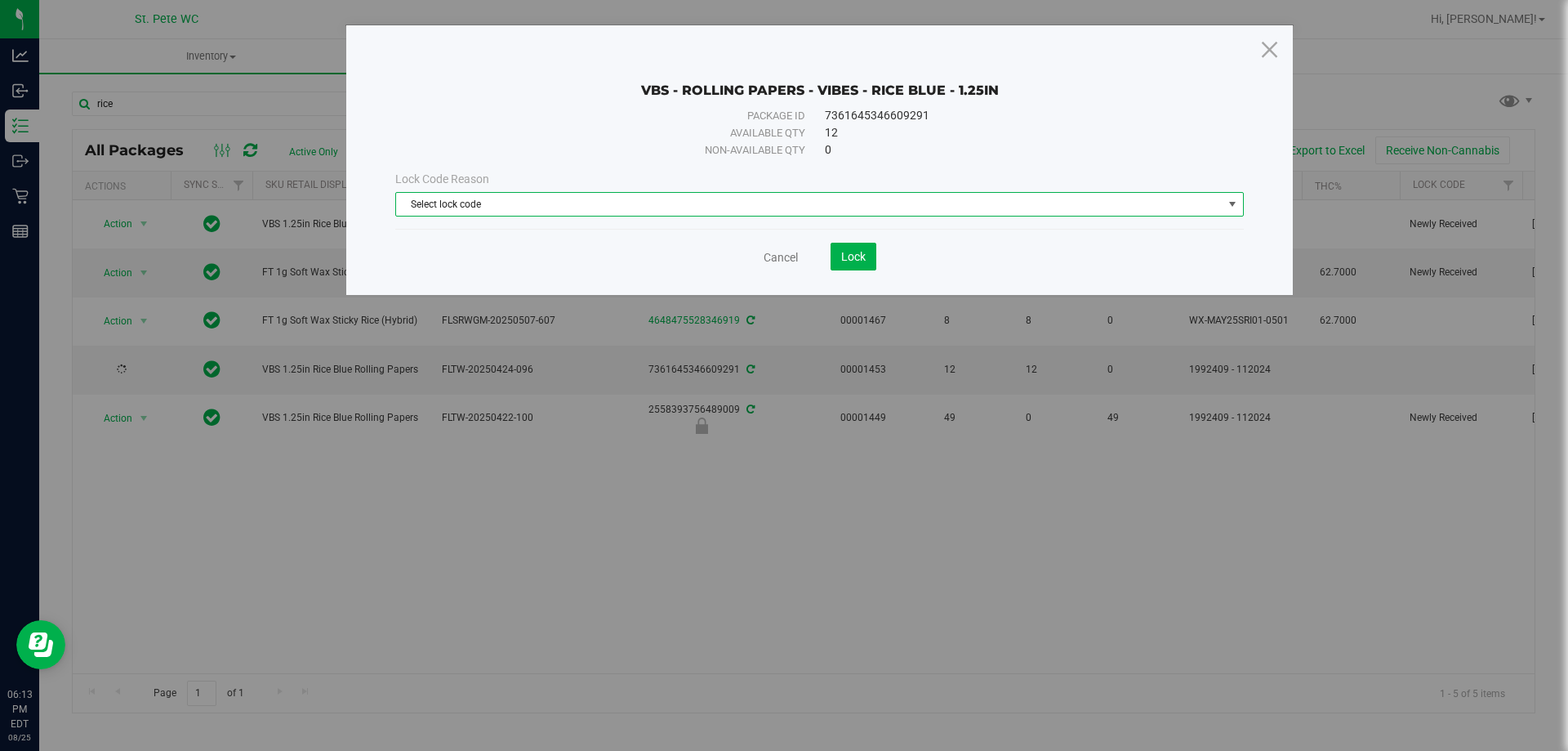
click at [396, 215] on span "Select lock code" at bounding box center [808, 204] width 826 height 23
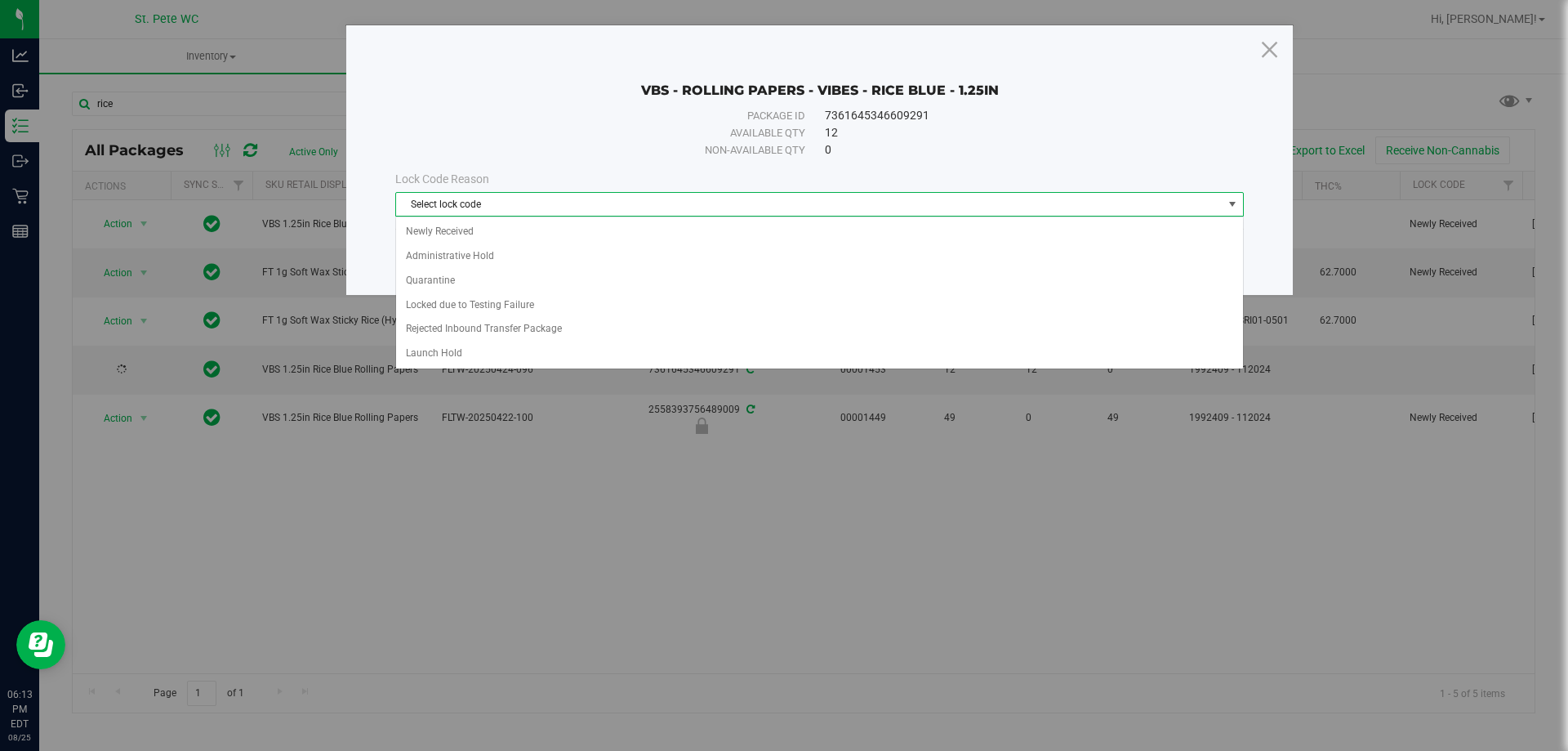
click at [427, 209] on span "Select lock code" at bounding box center [808, 204] width 826 height 23
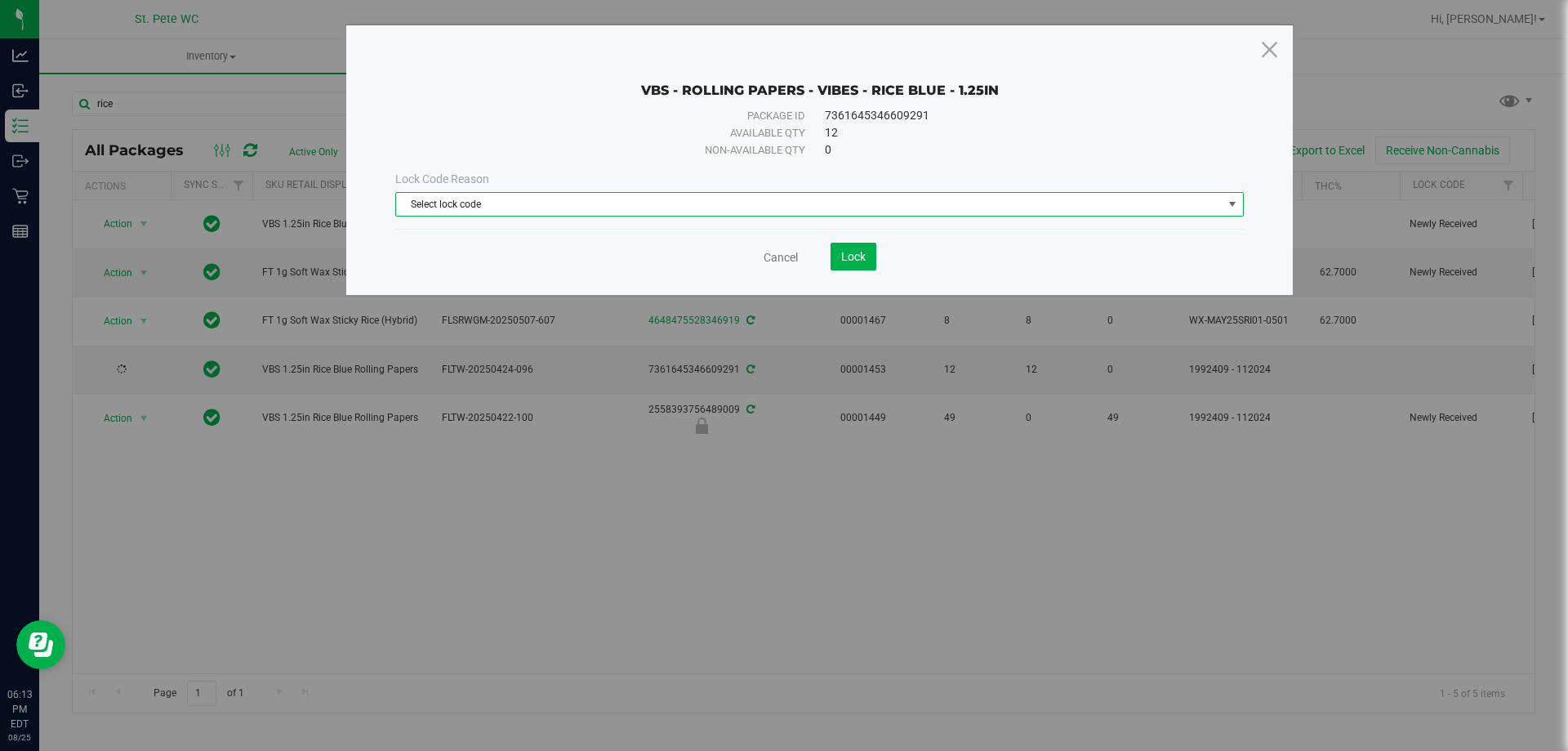
click at [428, 212] on span "Select lock code" at bounding box center [808, 204] width 826 height 23
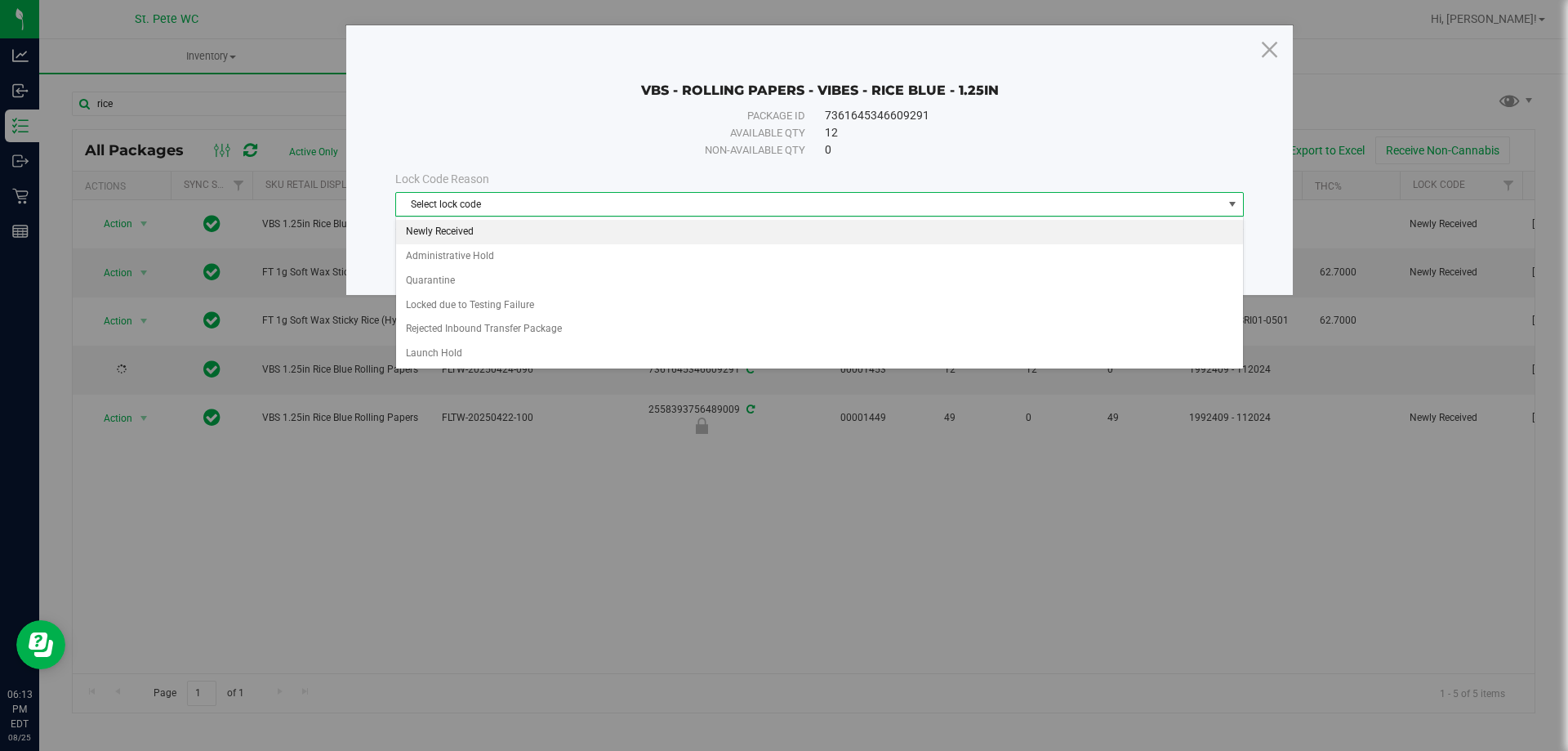
click at [491, 230] on li "Newly Received" at bounding box center [819, 233] width 847 height 25
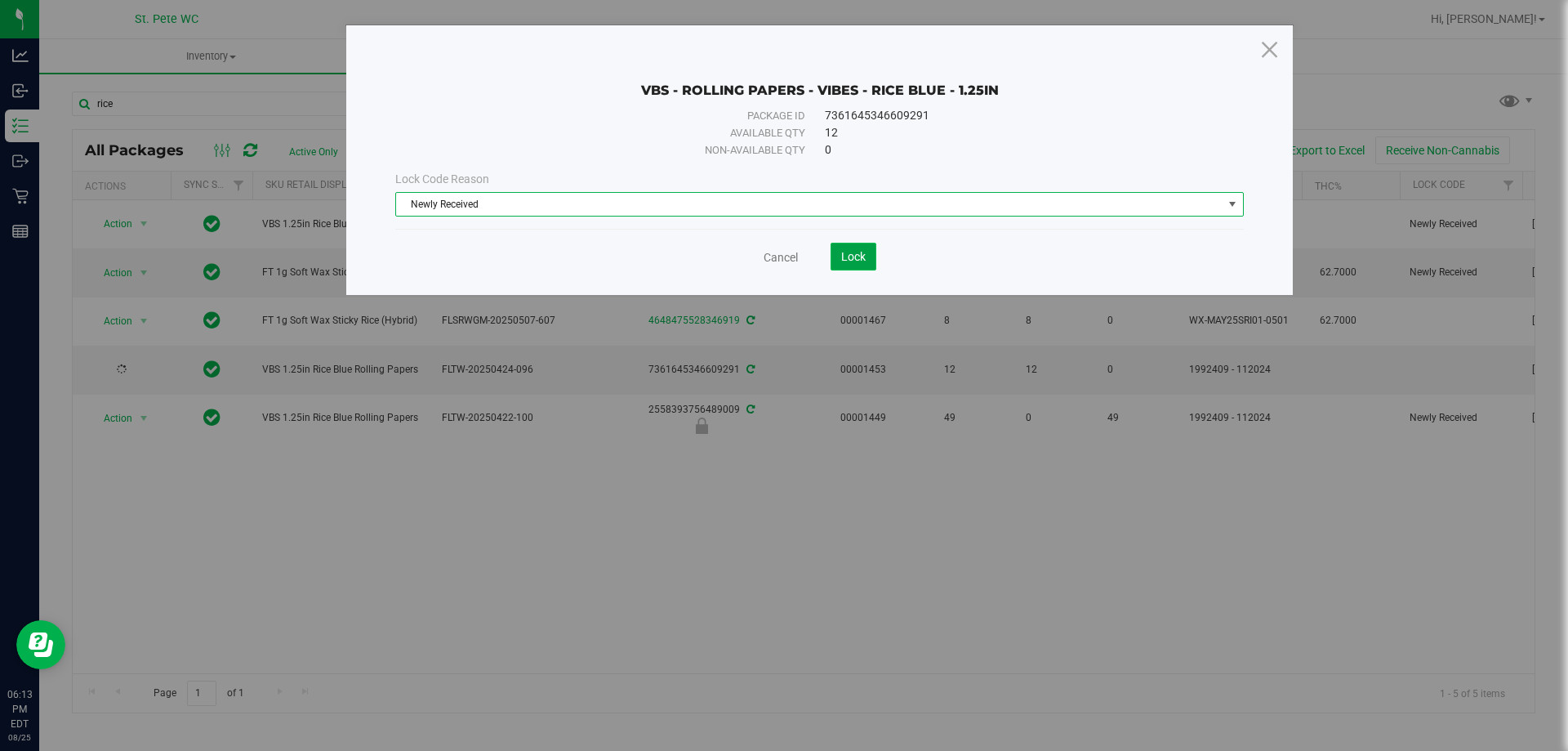
click at [854, 265] on button "Lock" at bounding box center [854, 256] width 46 height 28
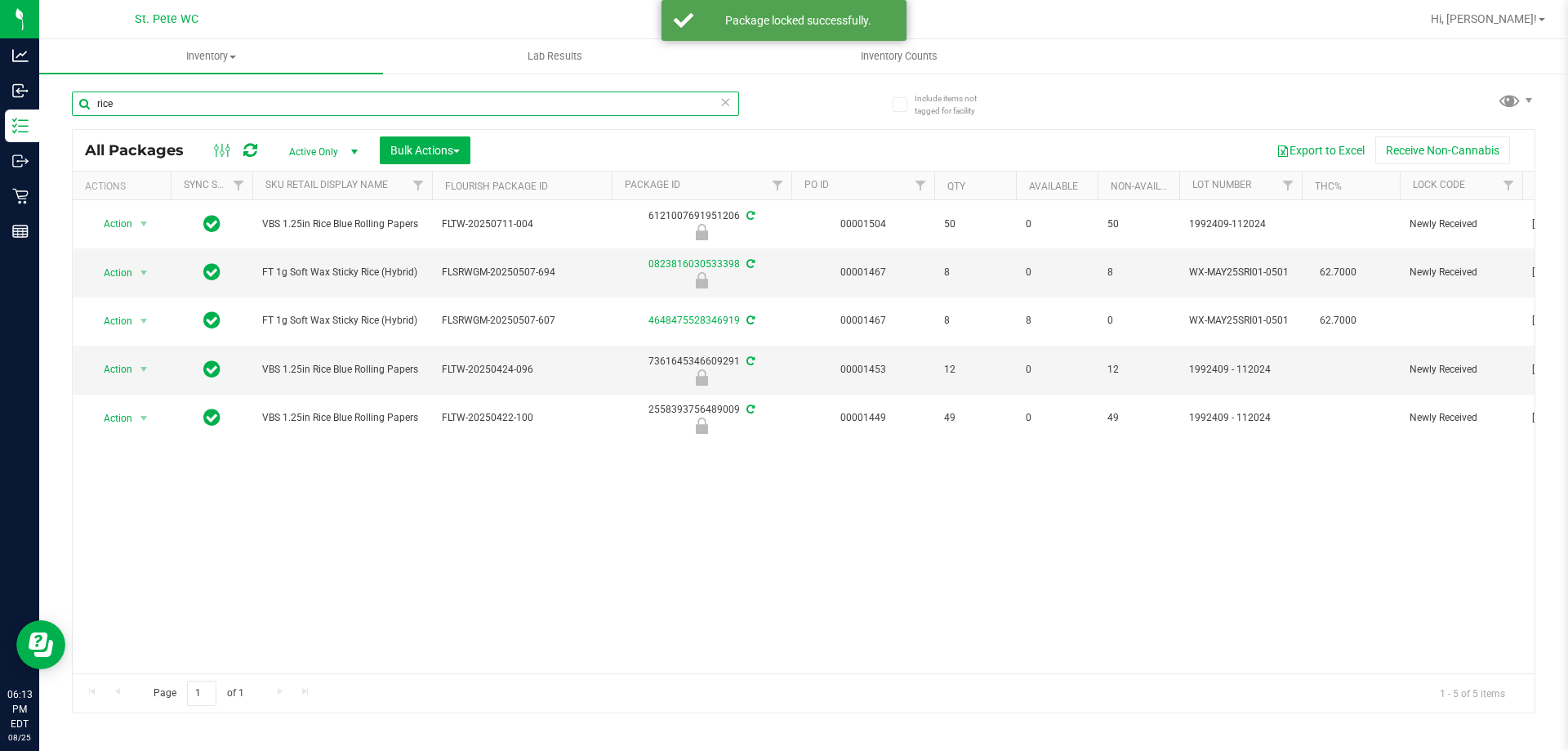
click at [680, 115] on input "rice" at bounding box center [406, 104] width 667 height 25
type input "f"
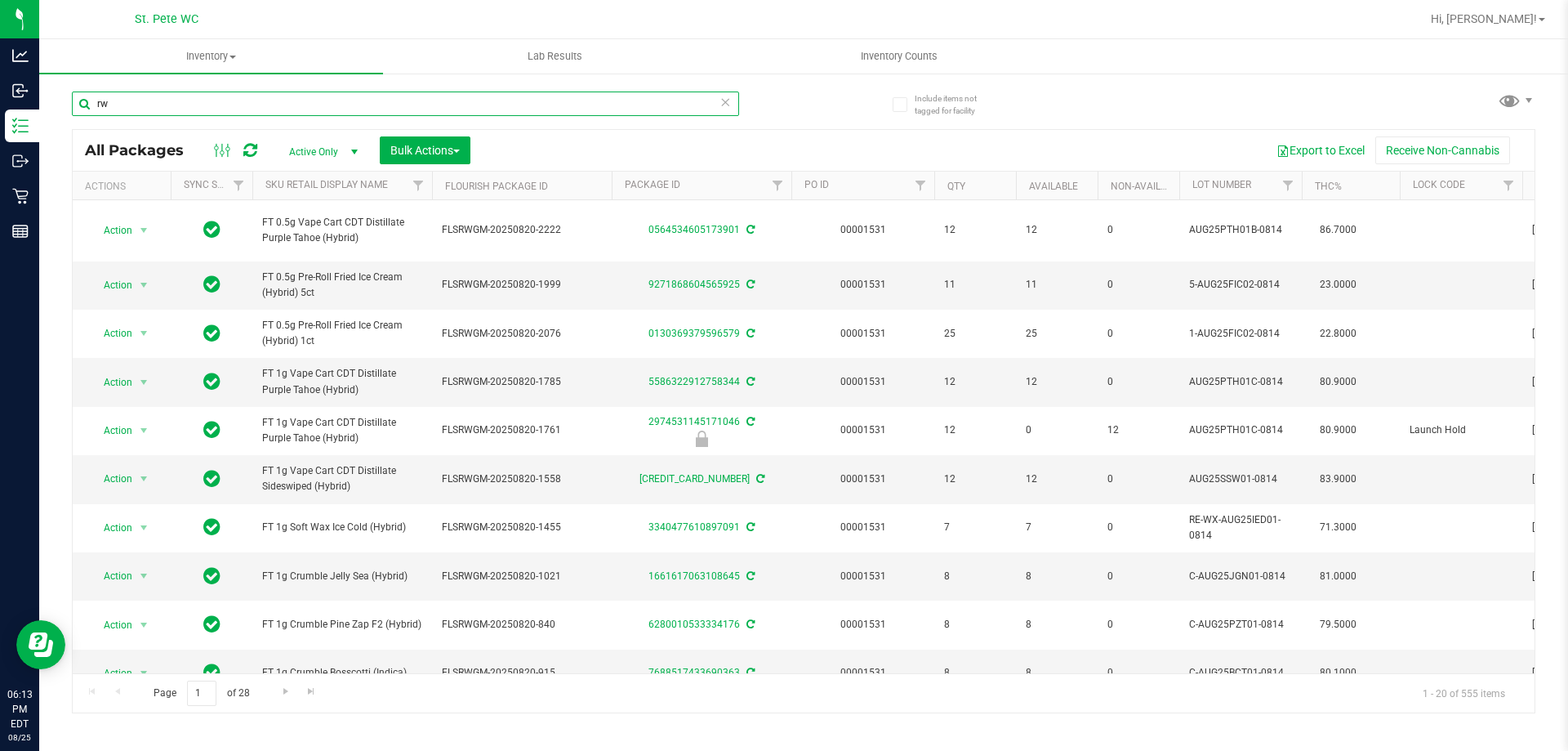
type input "r"
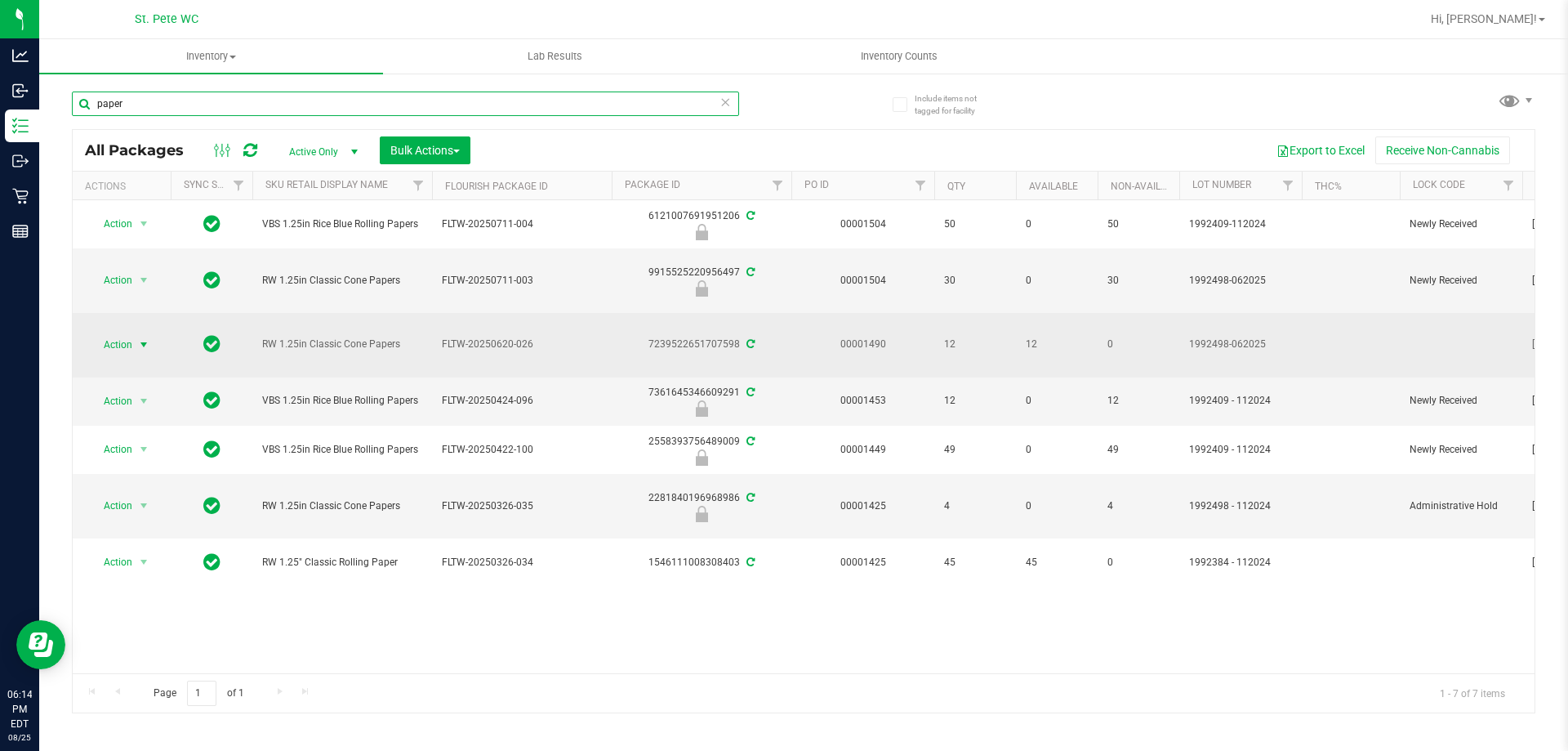
type input "paper"
click at [115, 352] on span "Action" at bounding box center [111, 344] width 44 height 23
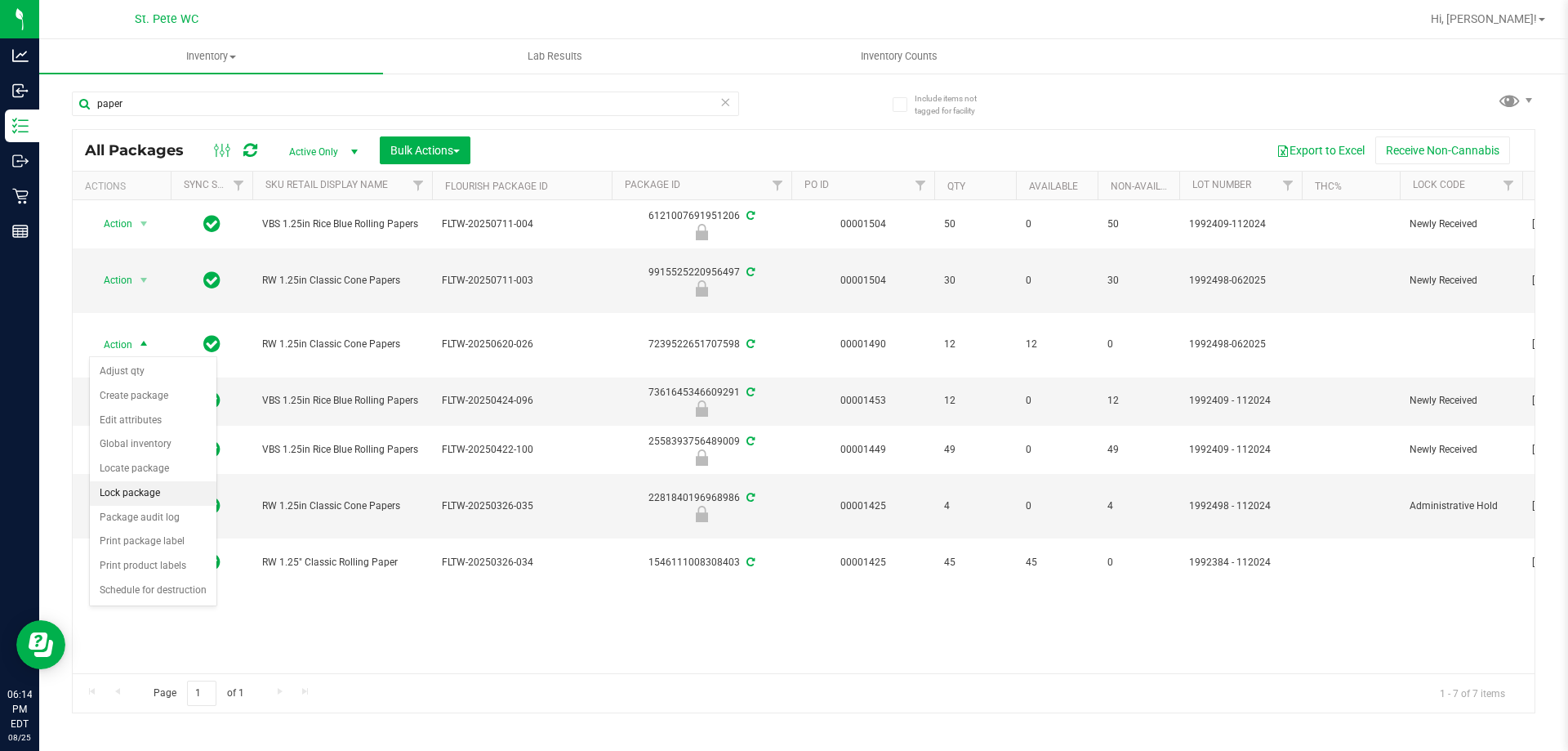
click at [130, 484] on li "Lock package" at bounding box center [153, 494] width 127 height 25
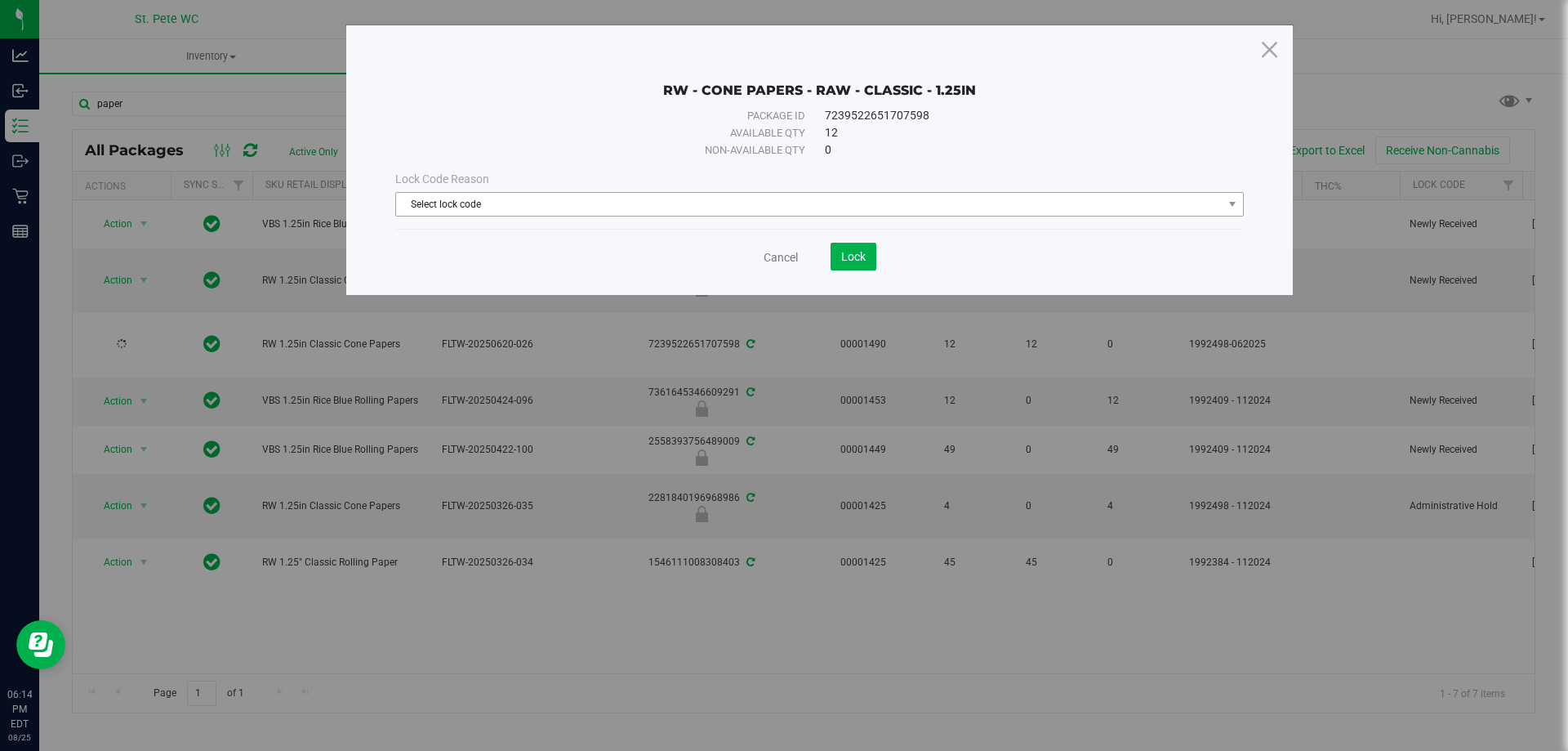
click at [461, 203] on span "Select lock code" at bounding box center [808, 204] width 826 height 23
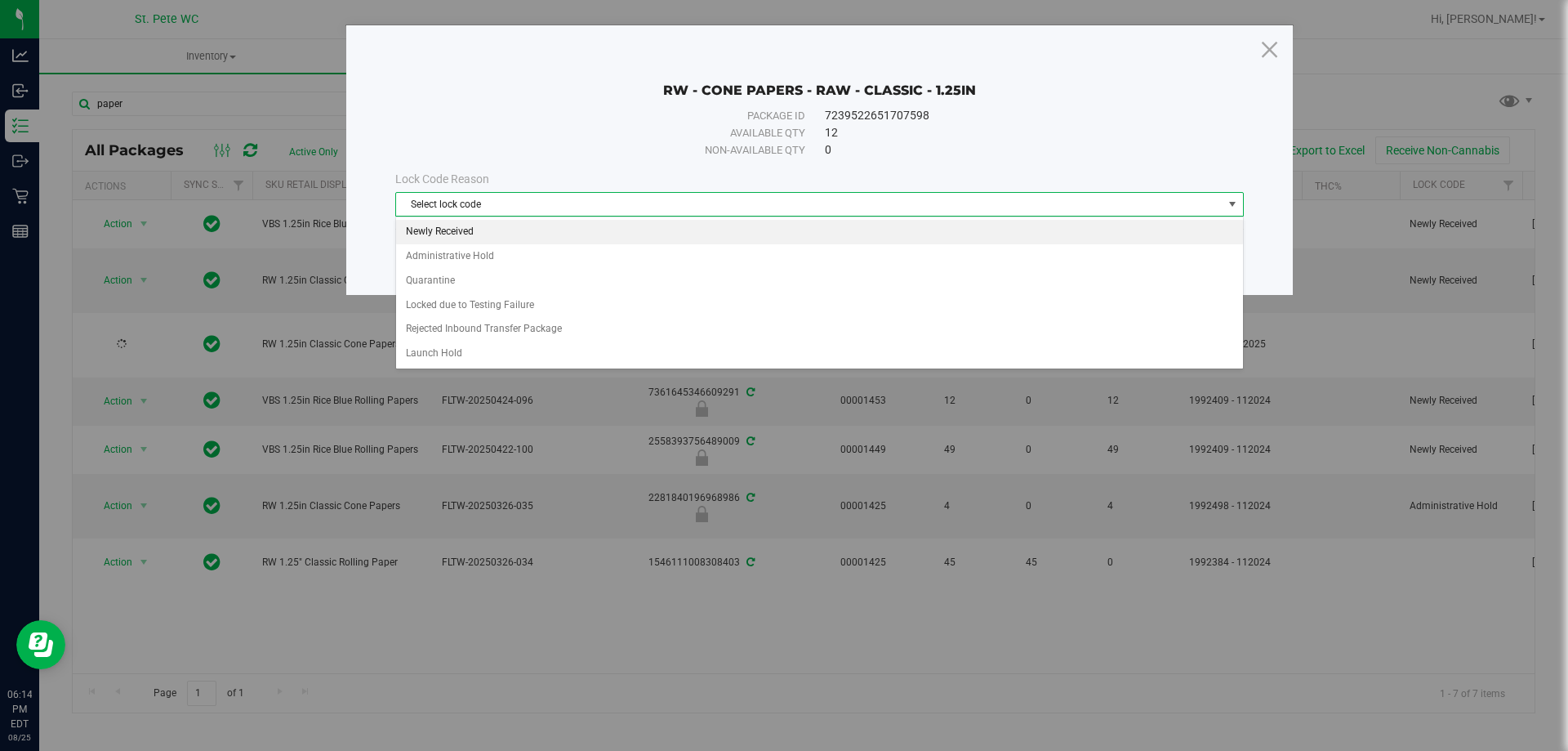
click at [490, 224] on li "Newly Received" at bounding box center [819, 233] width 847 height 25
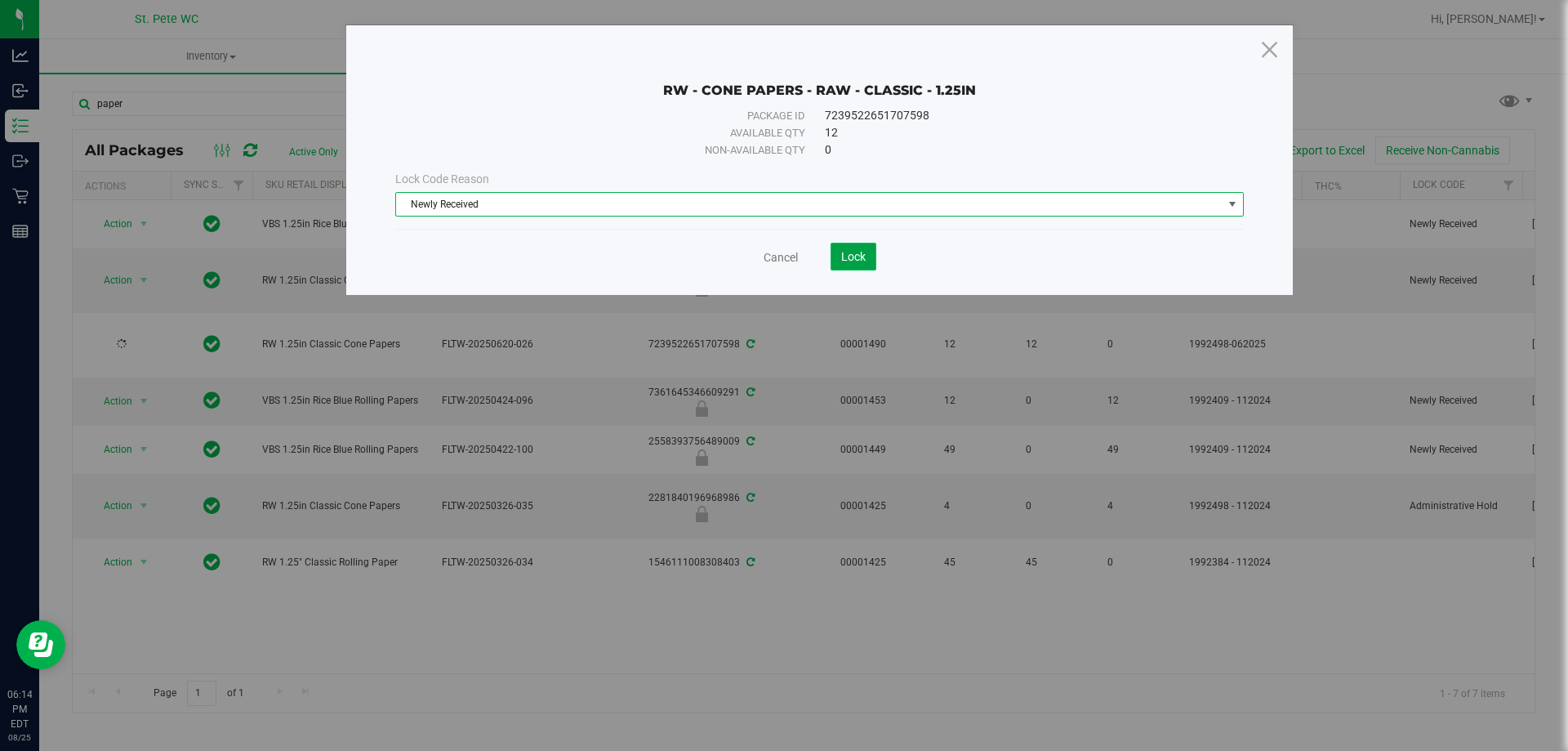
click at [856, 250] on span "Lock" at bounding box center [854, 257] width 25 height 13
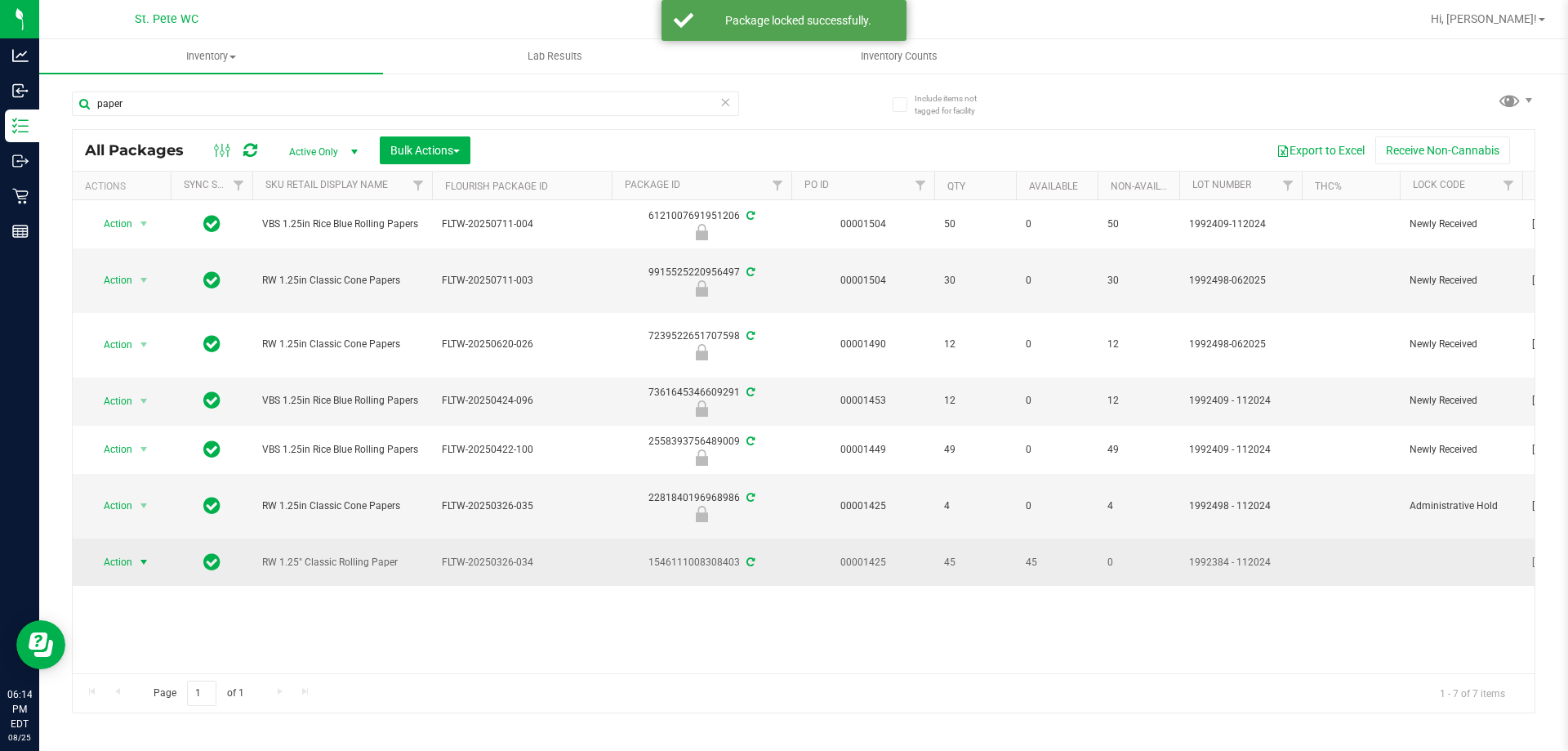
click at [113, 561] on span "Action" at bounding box center [111, 562] width 44 height 23
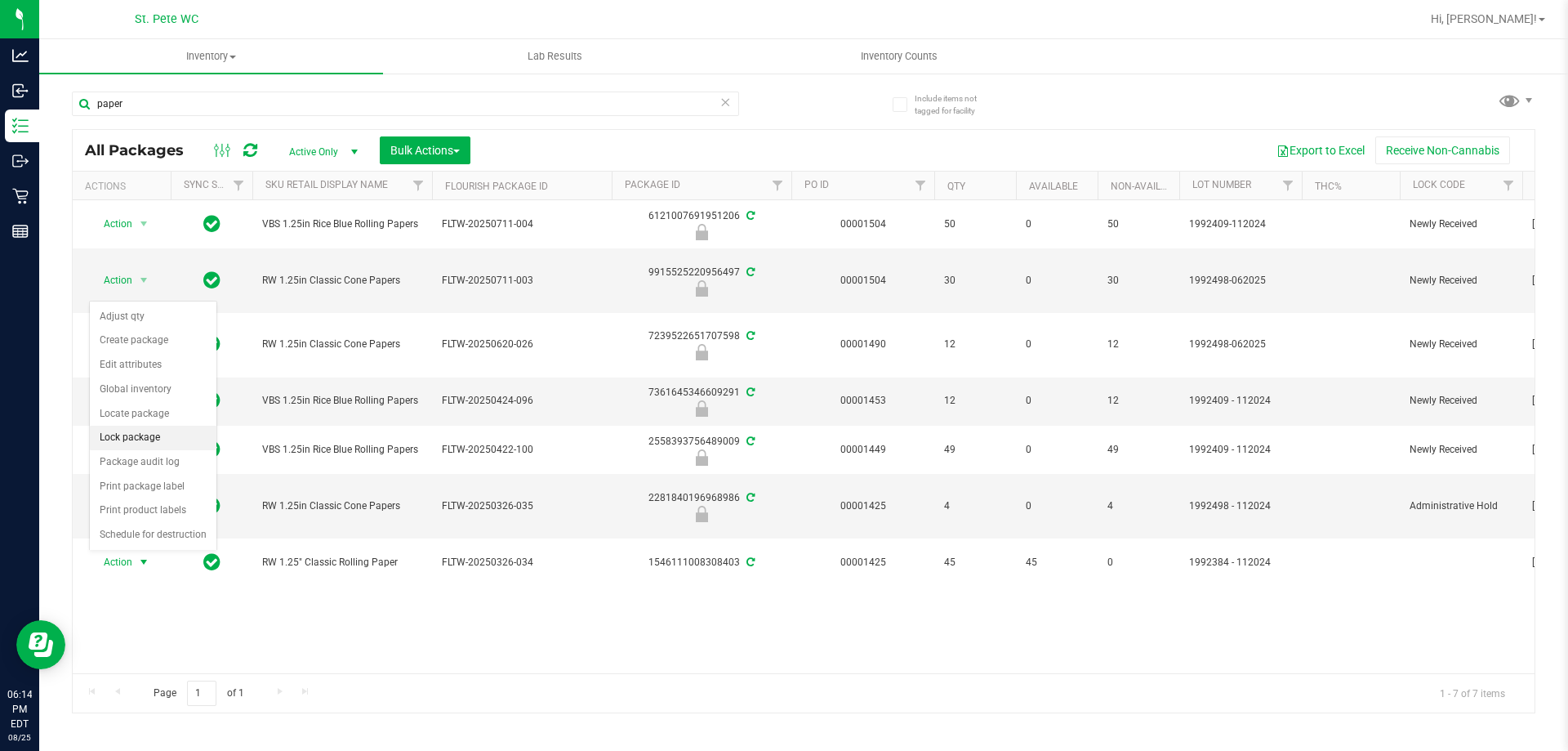
click at [154, 442] on li "Lock package" at bounding box center [153, 438] width 127 height 25
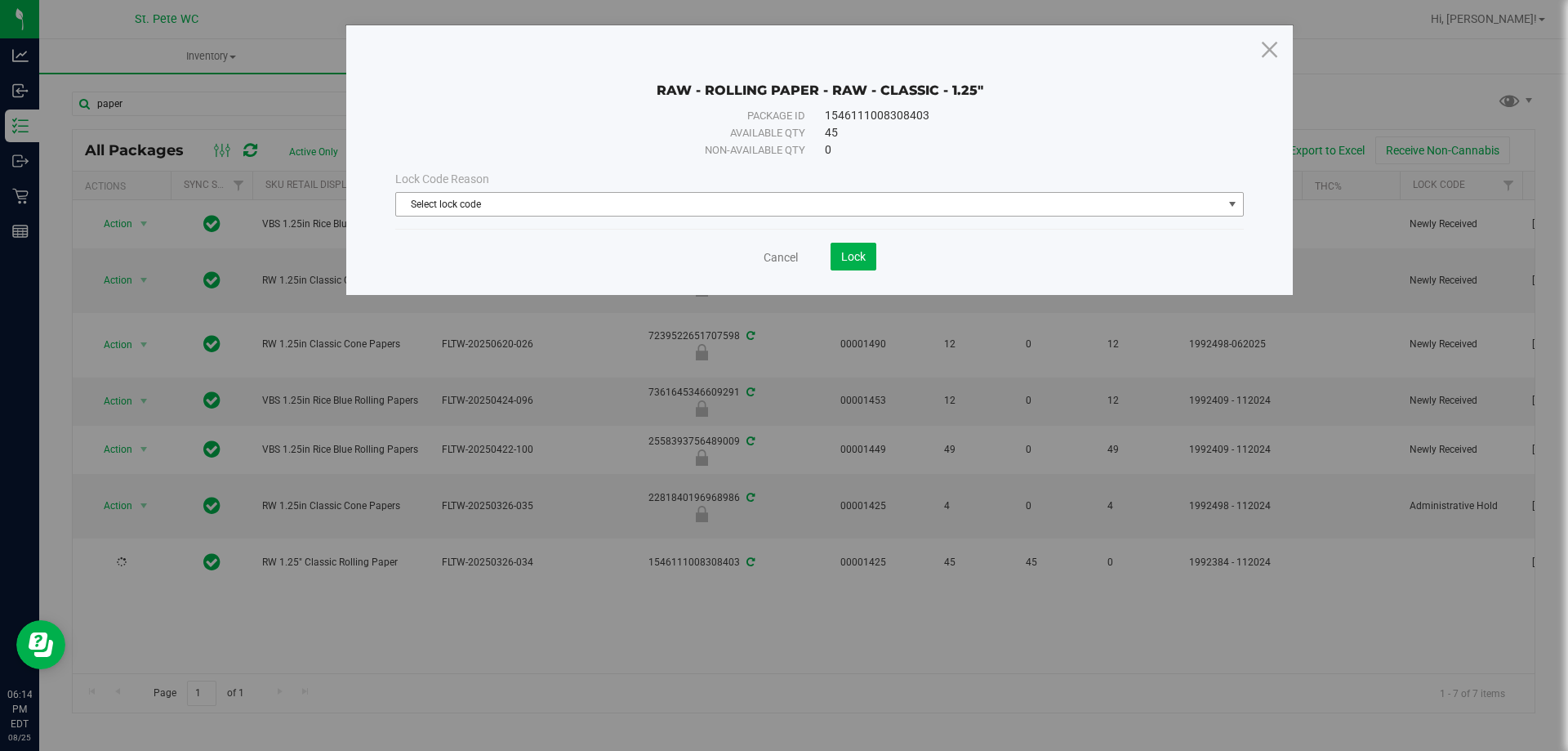
click at [438, 204] on span "Select lock code" at bounding box center [808, 204] width 826 height 23
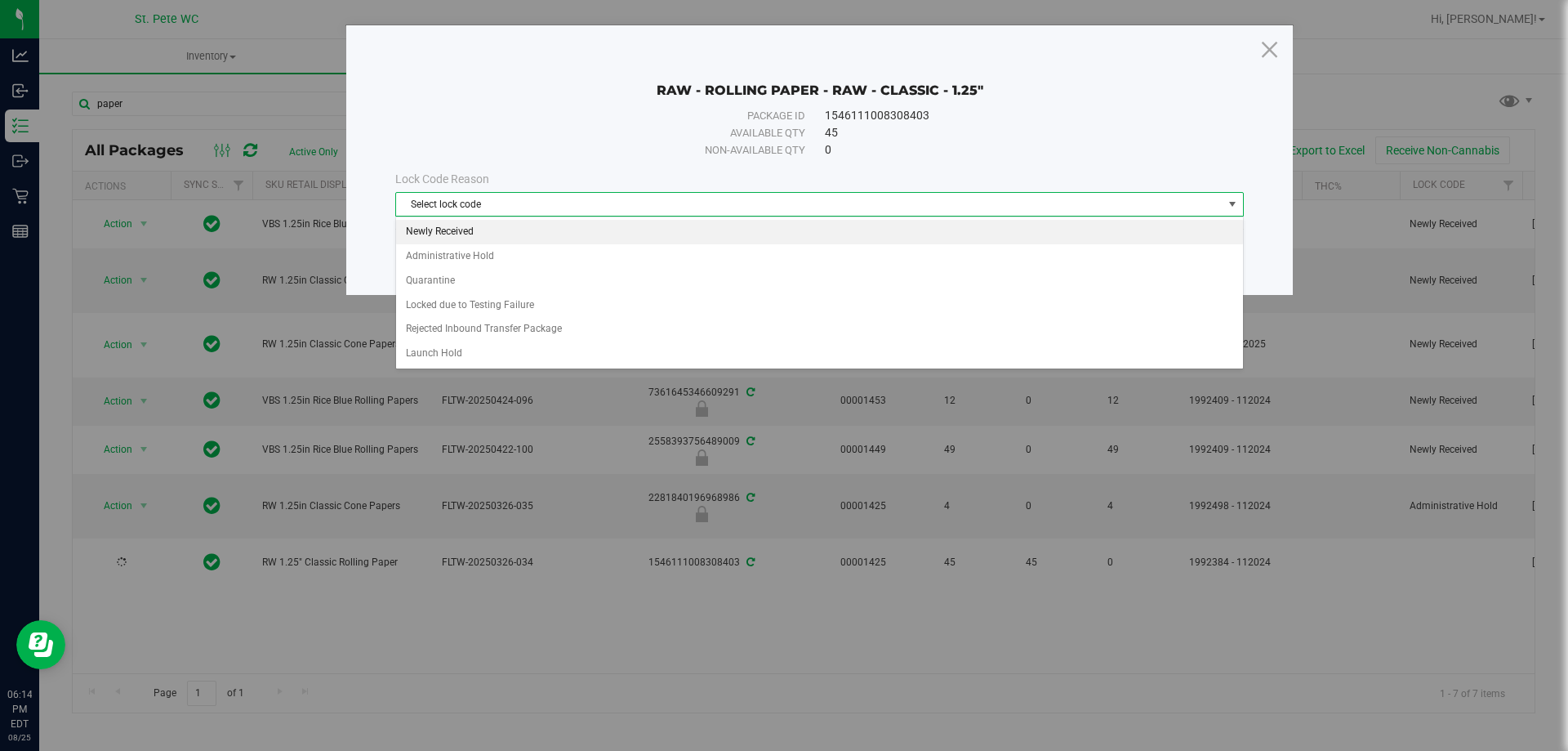
click at [488, 235] on li "Newly Received" at bounding box center [819, 233] width 847 height 25
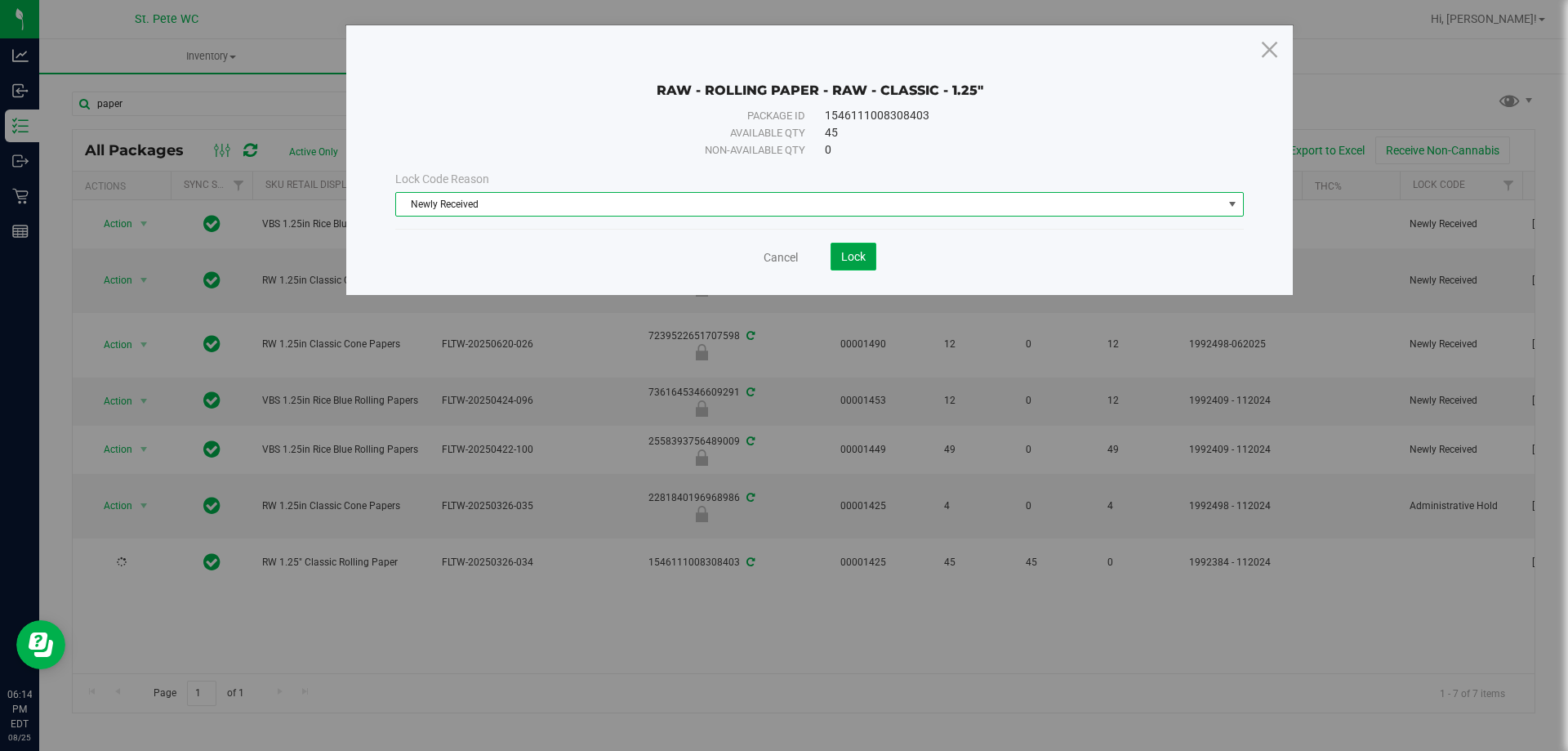
click at [868, 263] on button "Lock" at bounding box center [854, 256] width 46 height 28
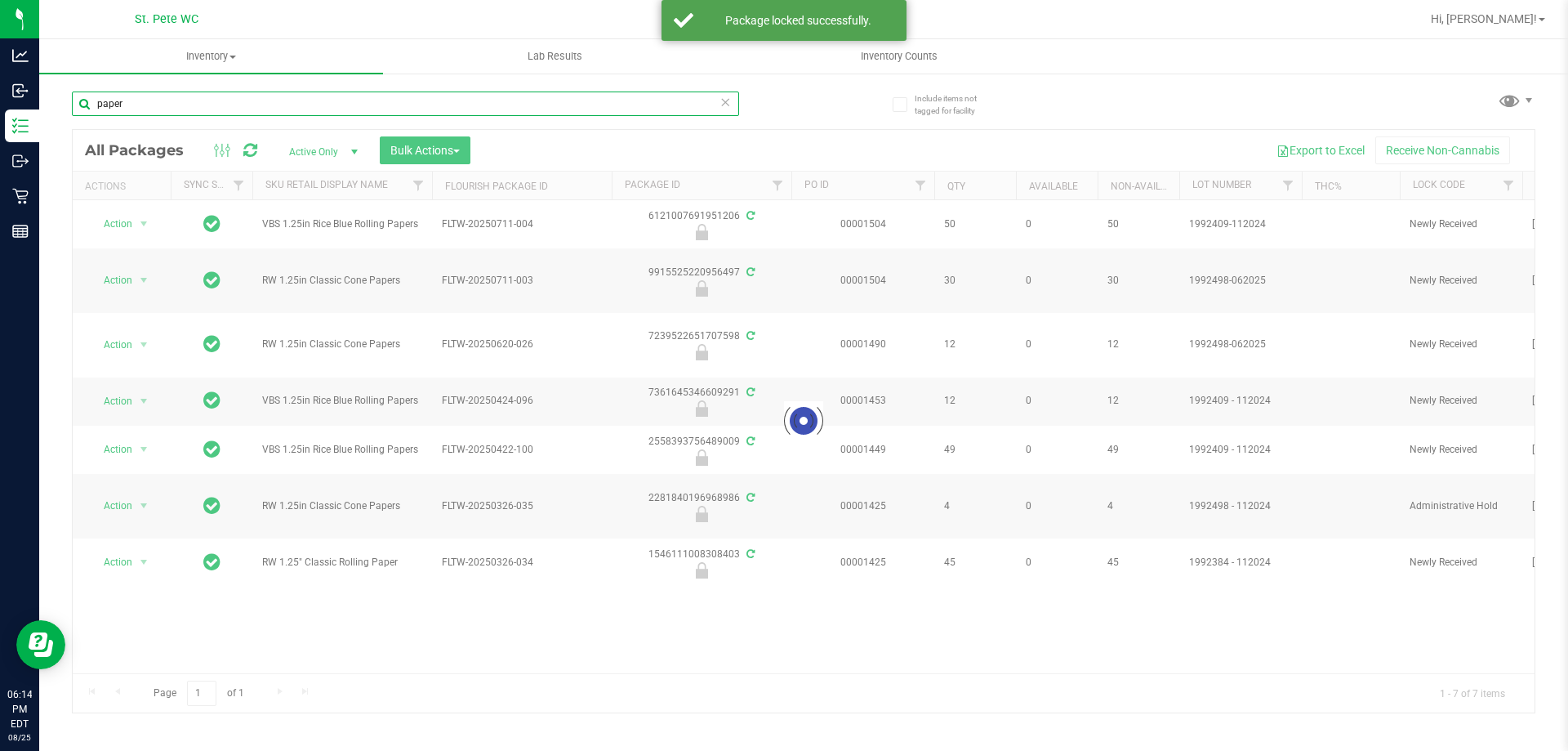
click at [329, 96] on input "paper" at bounding box center [406, 104] width 667 height 25
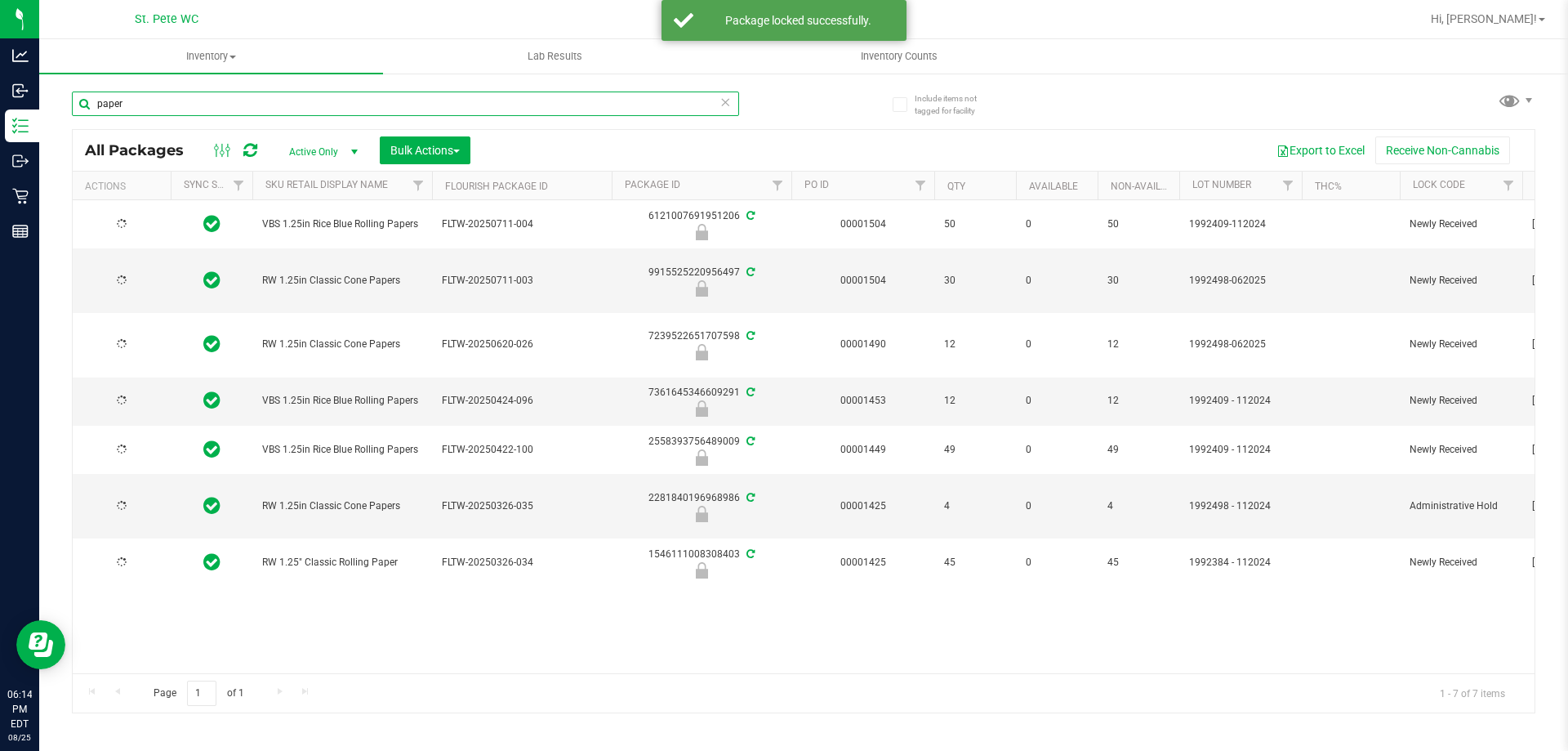
click at [329, 96] on input "paper" at bounding box center [406, 104] width 667 height 25
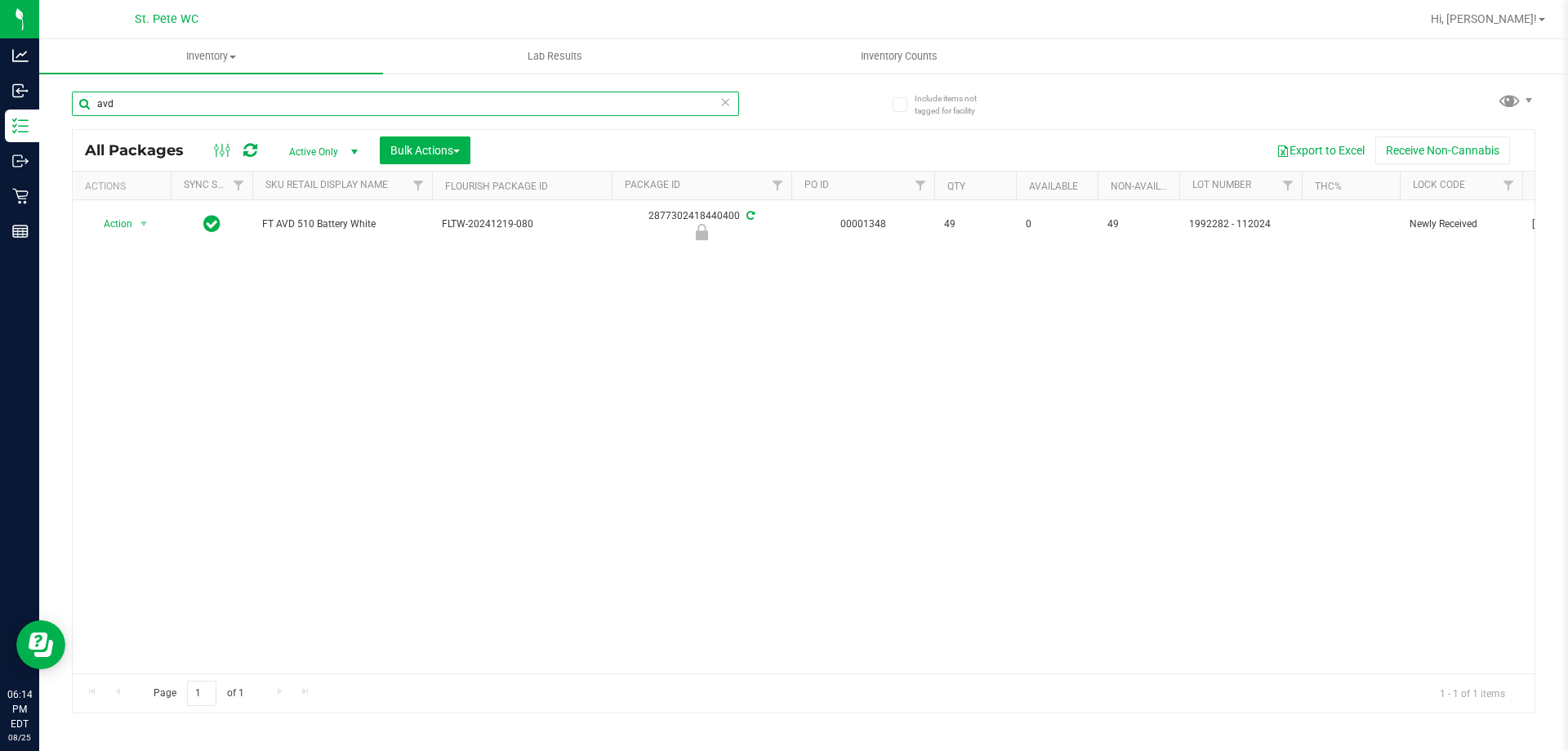
click at [214, 96] on input "avd" at bounding box center [406, 104] width 667 height 25
type input "var"
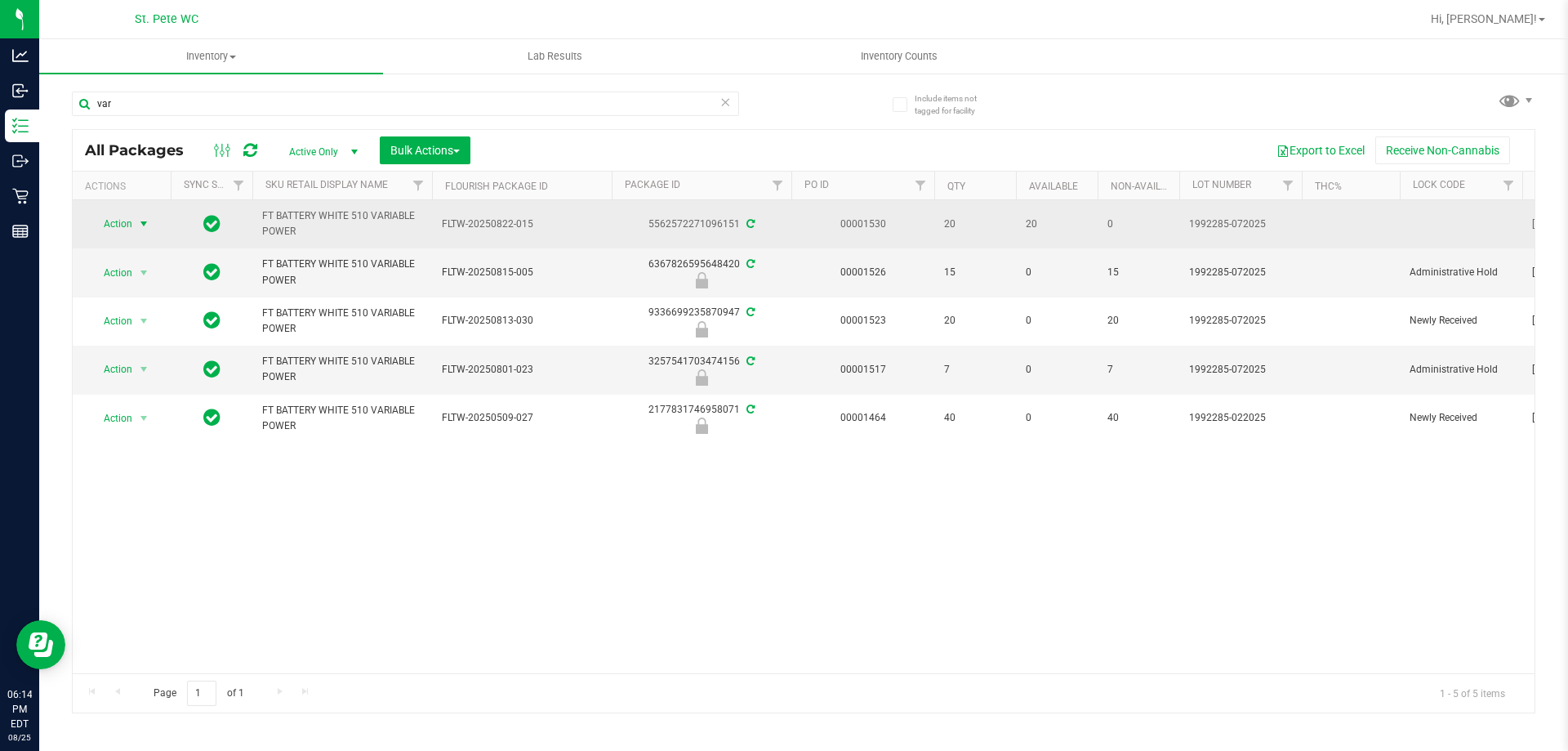
click at [126, 221] on span "Action" at bounding box center [111, 224] width 44 height 23
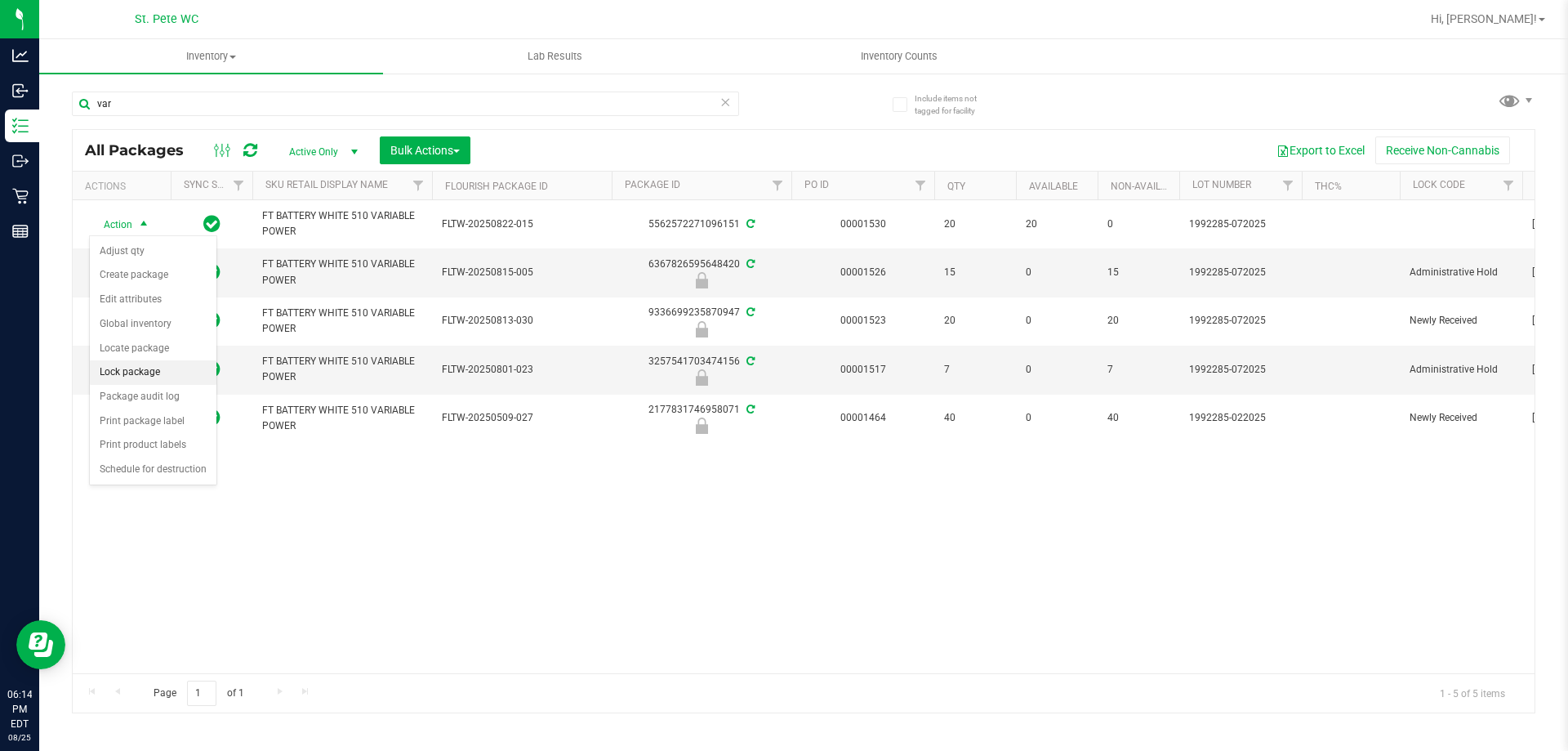
click at [127, 375] on li "Lock package" at bounding box center [153, 373] width 127 height 25
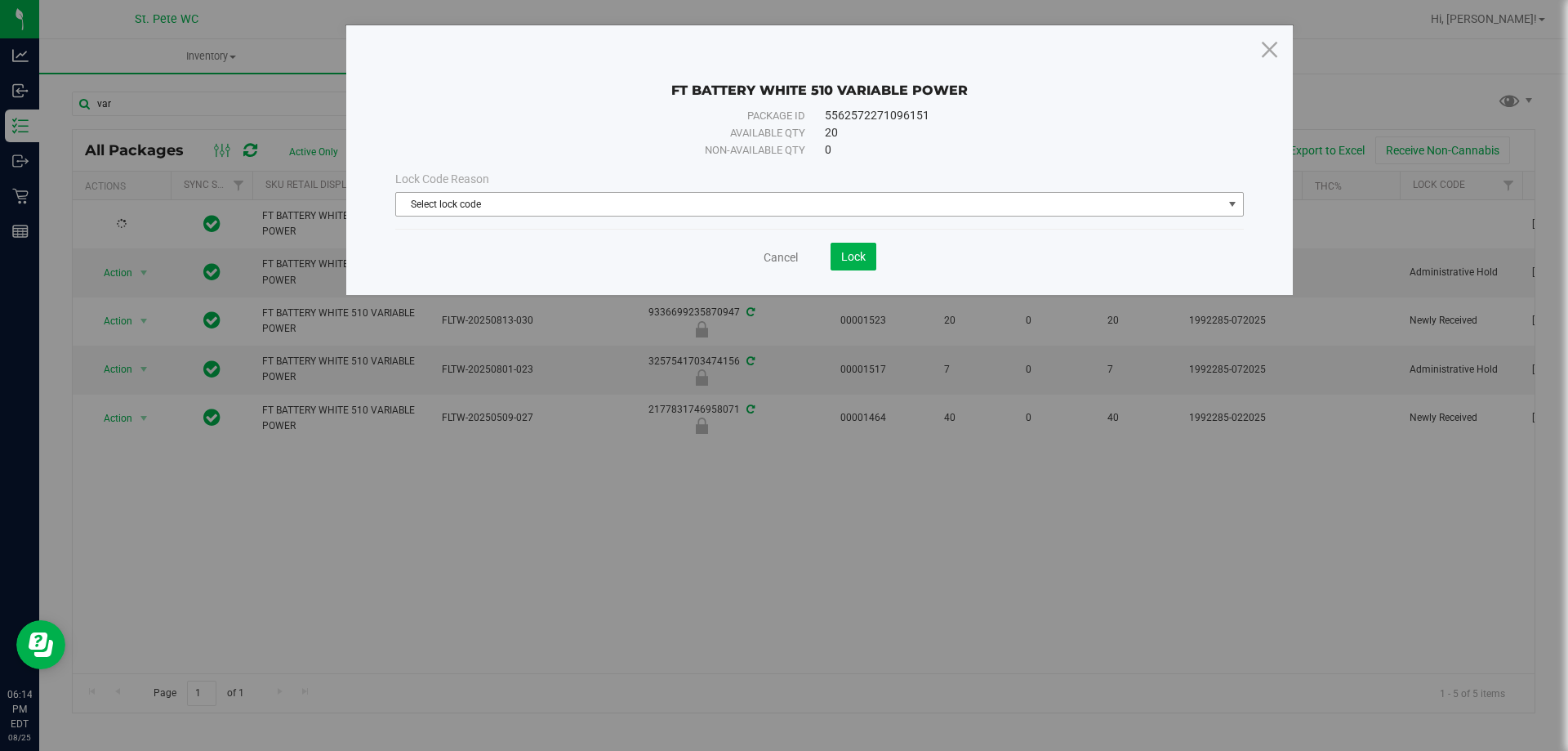
click at [650, 201] on span "Select lock code" at bounding box center [808, 204] width 826 height 23
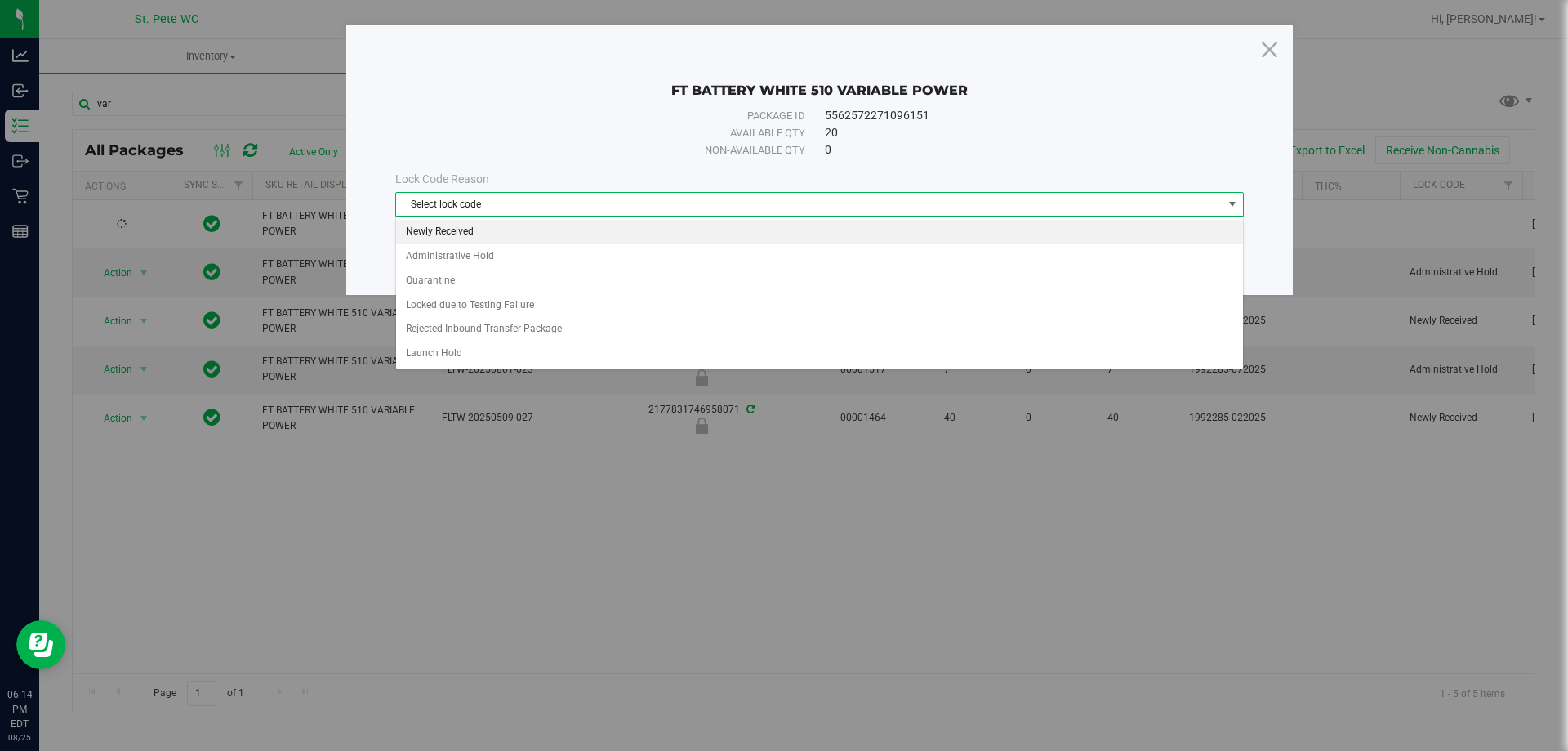
click at [645, 222] on li "Newly Received" at bounding box center [819, 233] width 847 height 25
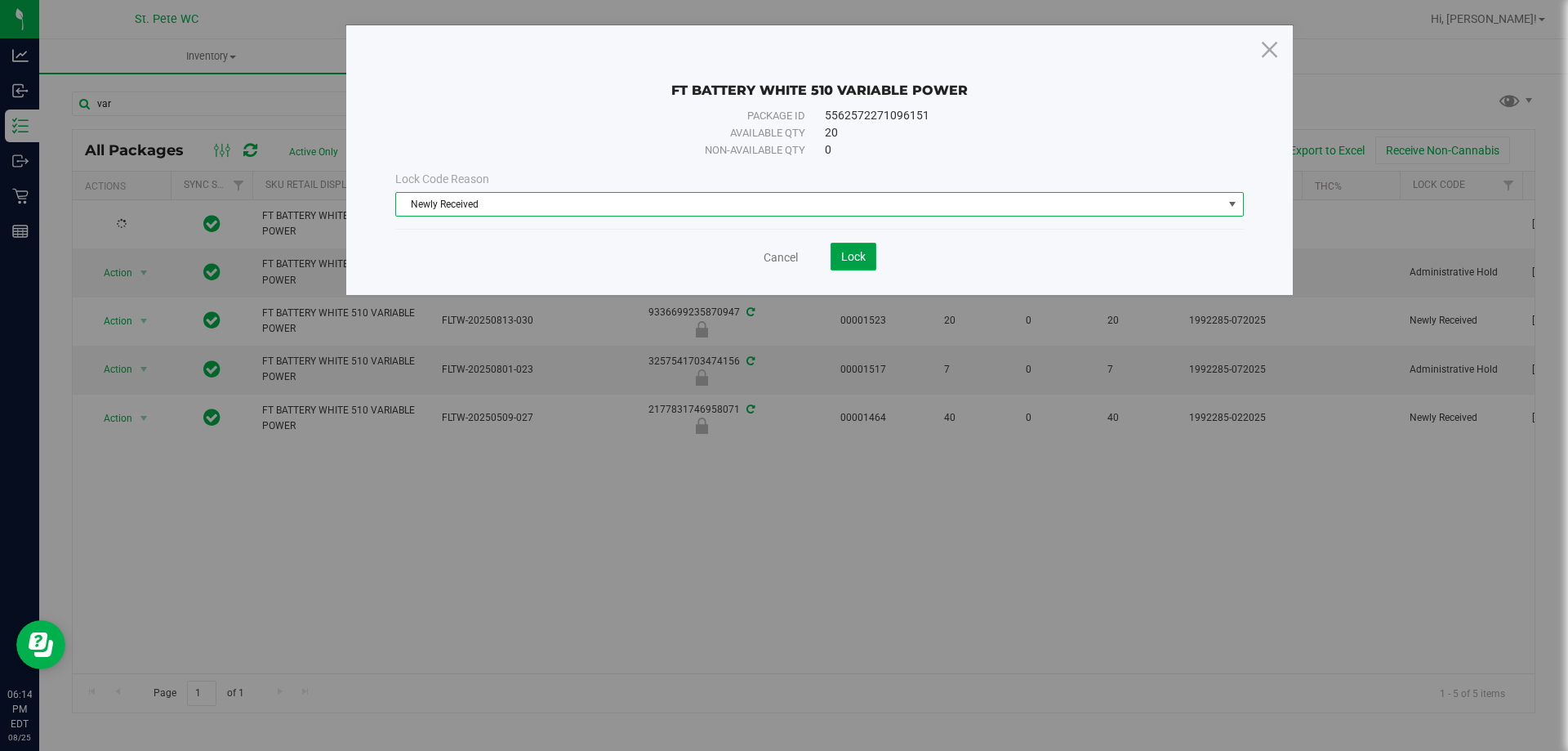
click at [871, 263] on button "Lock" at bounding box center [854, 256] width 46 height 28
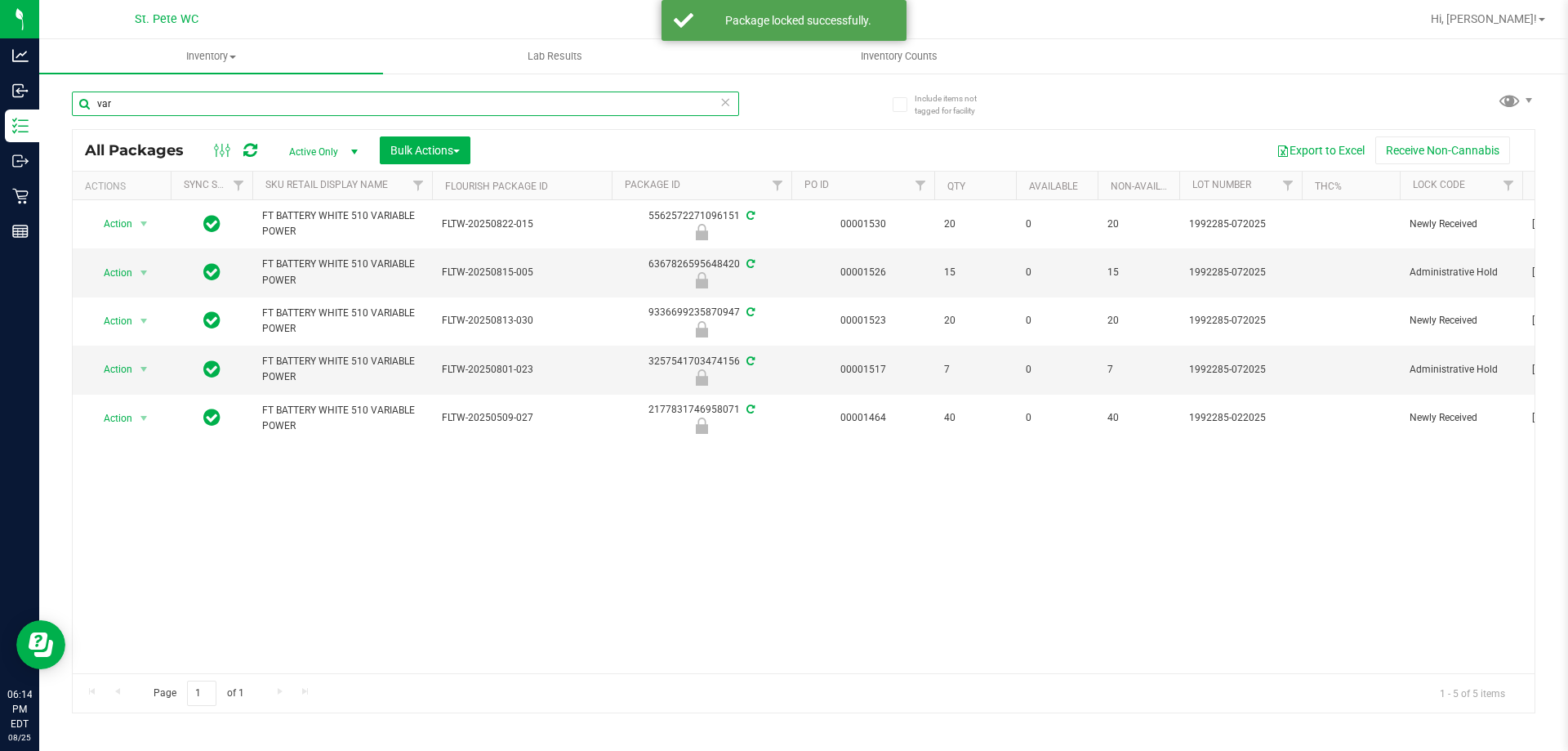
click at [129, 107] on input "var" at bounding box center [406, 104] width 667 height 25
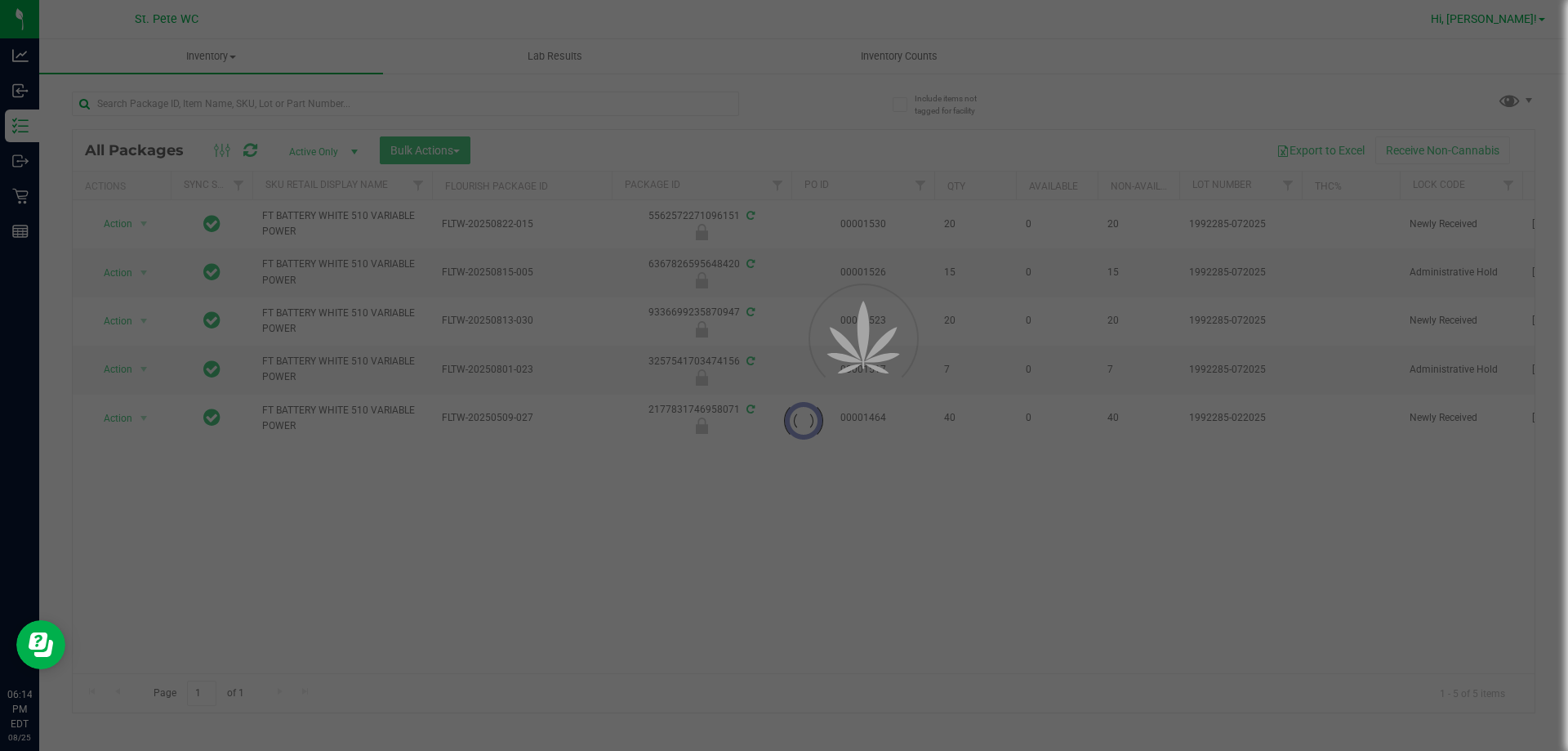
click at [1512, 22] on div "St. [PERSON_NAME] WC Hi, [PERSON_NAME]! Inventory All packages All inventory Wa…" at bounding box center [803, 376] width 1528 height 751
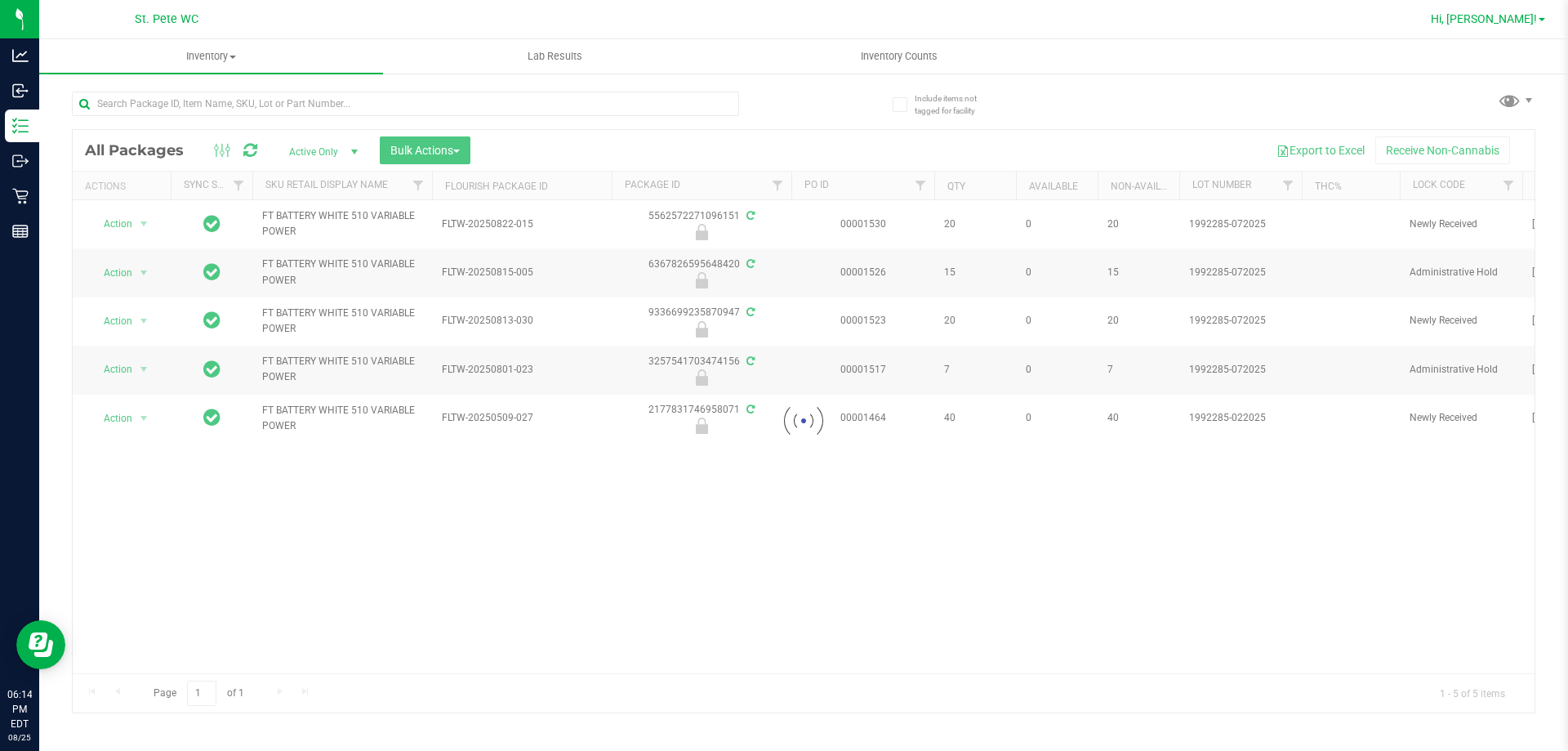
click at [1508, 26] on link "Hi, [PERSON_NAME]!" at bounding box center [1488, 19] width 128 height 17
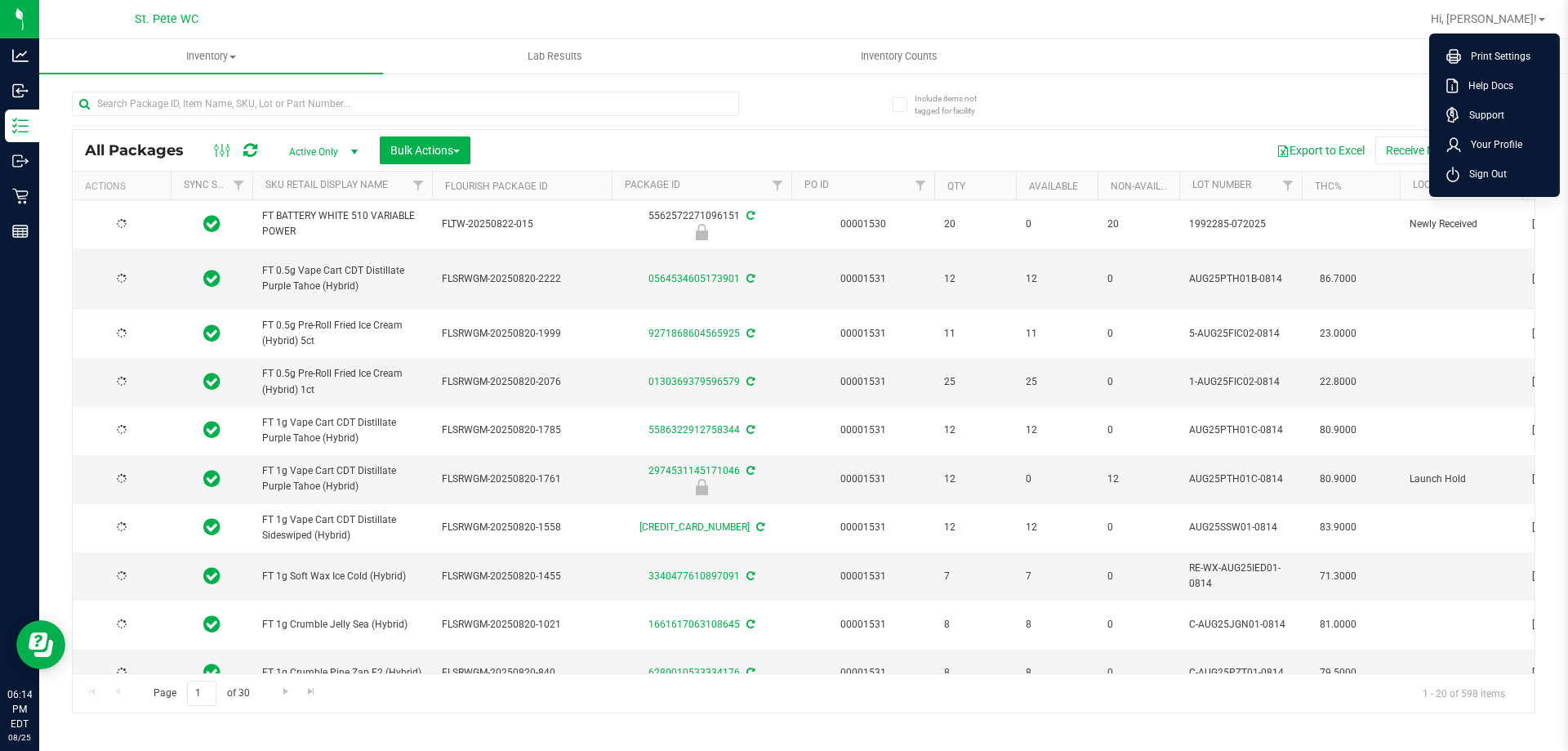
click at [1508, 24] on span "Hi, [PERSON_NAME]!" at bounding box center [1484, 19] width 106 height 13
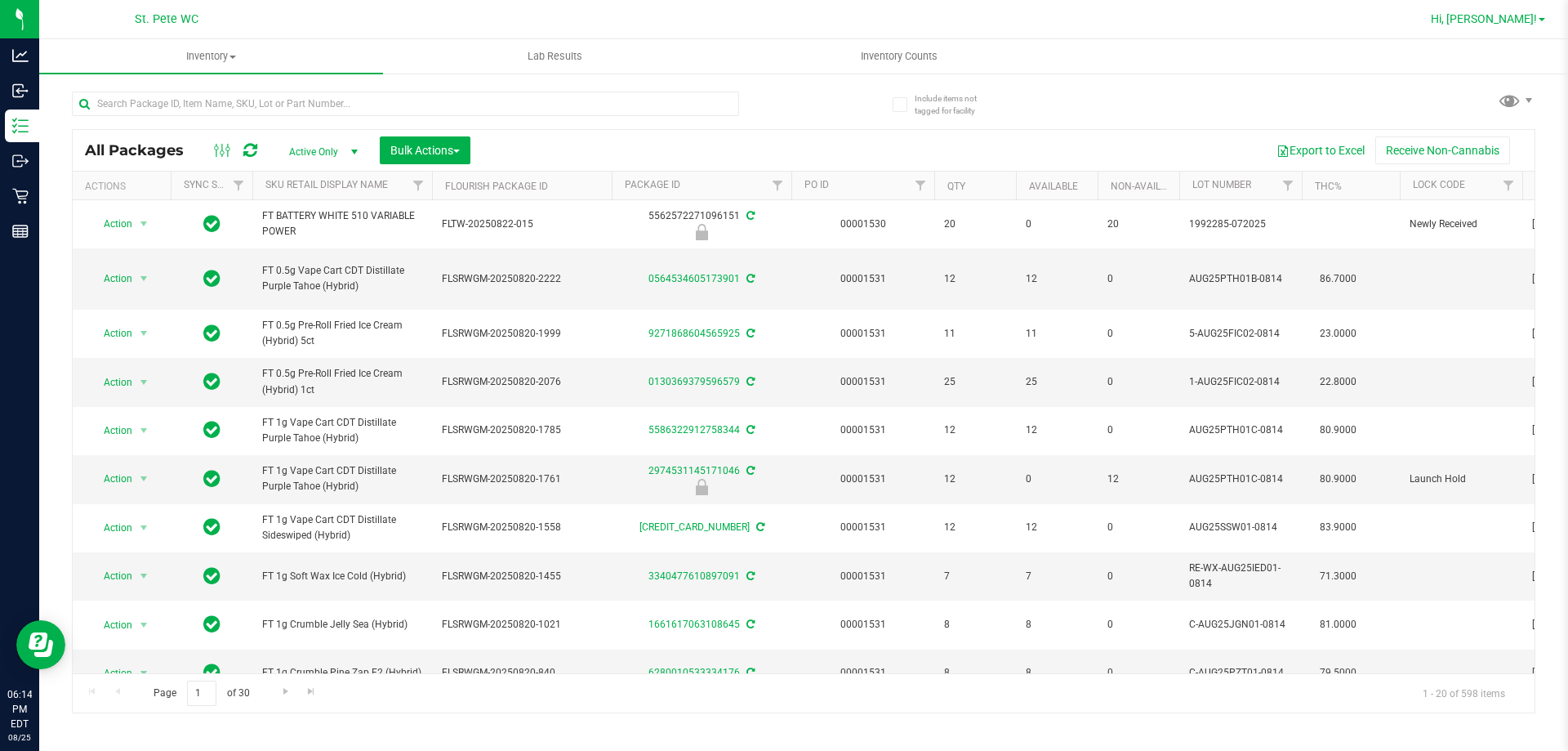
click at [1515, 20] on span "Hi, [PERSON_NAME]!" at bounding box center [1484, 19] width 106 height 13
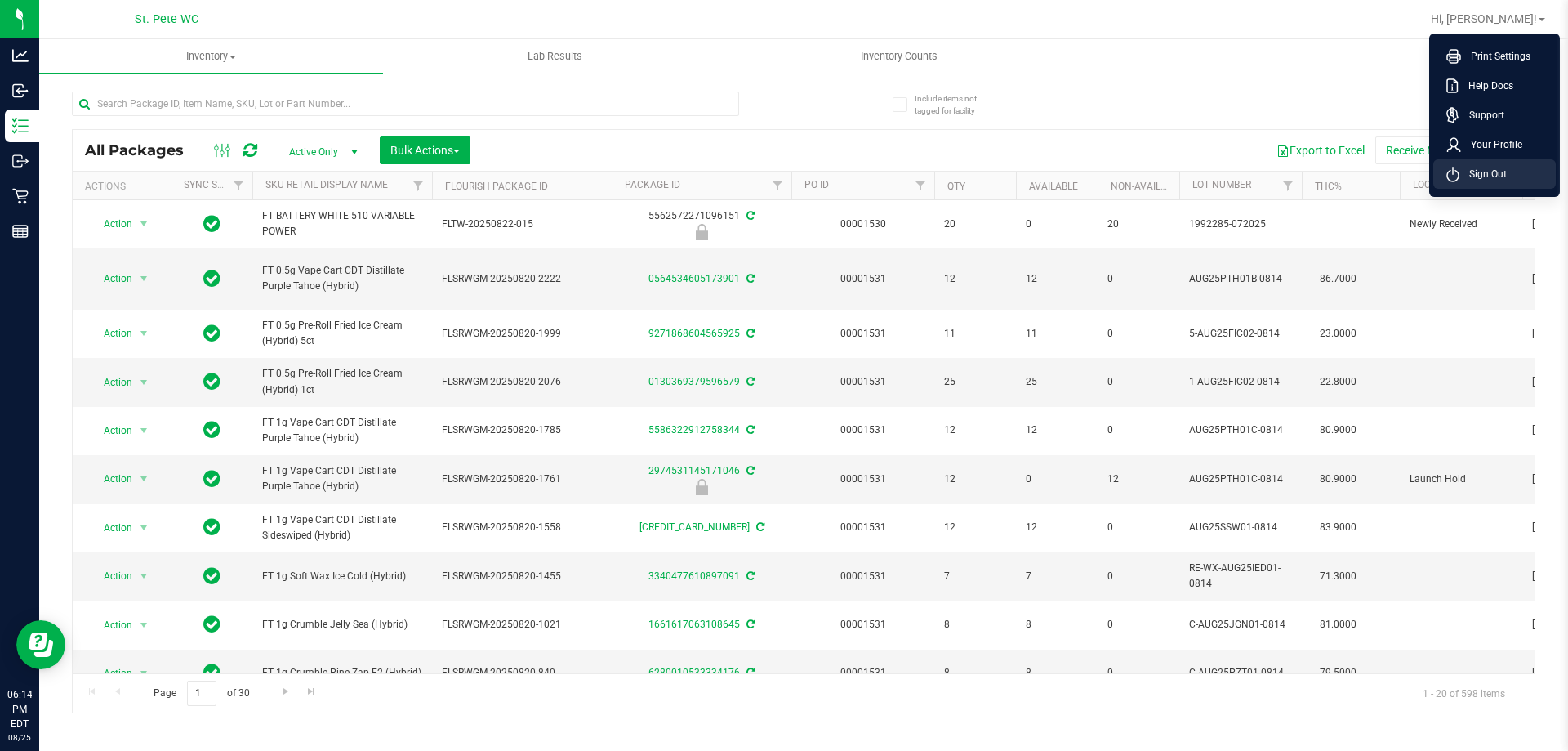
click at [1479, 174] on span "Sign Out" at bounding box center [1482, 174] width 47 height 16
